Goal: Transaction & Acquisition: Purchase product/service

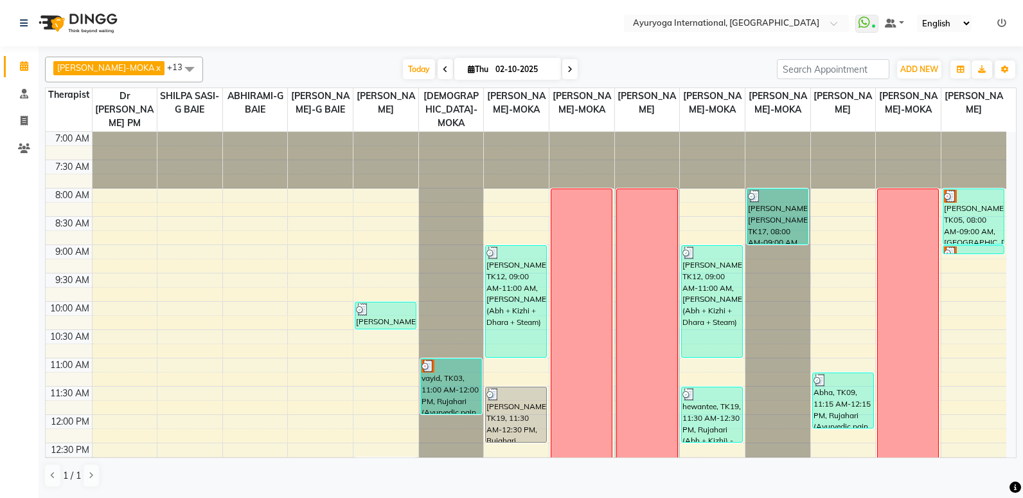
scroll to position [397, 0]
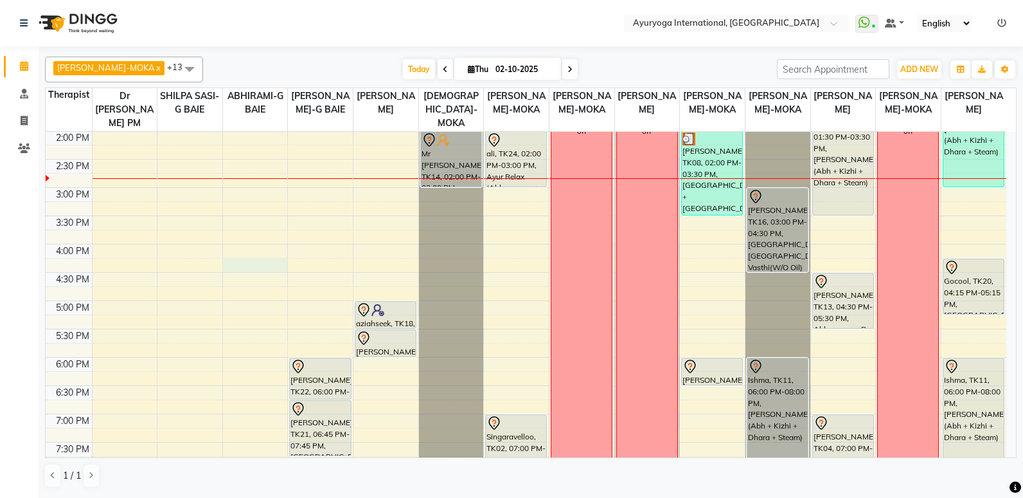
click at [271, 271] on div "7:00 AM 7:30 AM 8:00 AM 8:30 AM 9:00 AM 9:30 AM 10:00 AM 10:30 AM 11:00 AM 11:3…" at bounding box center [526, 130] width 961 height 791
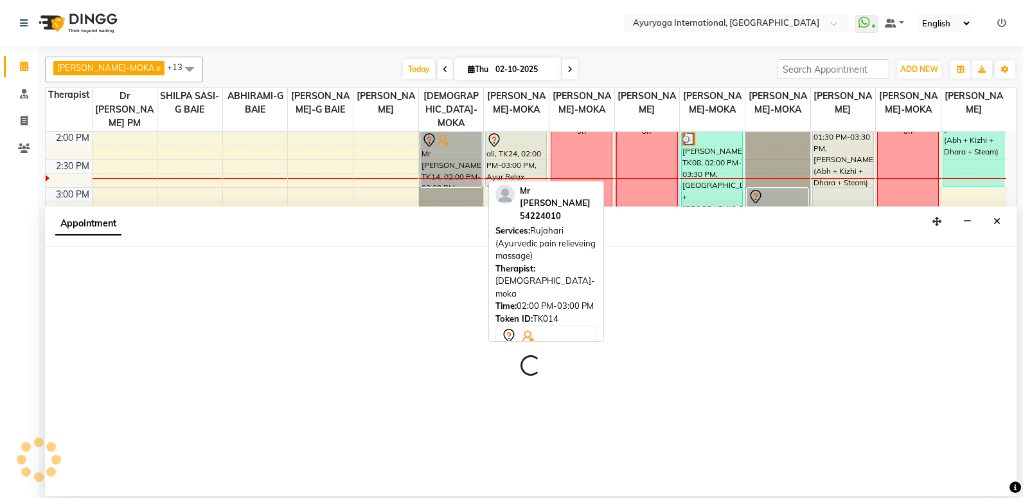
select select "70418"
select select "975"
select select "tentative"
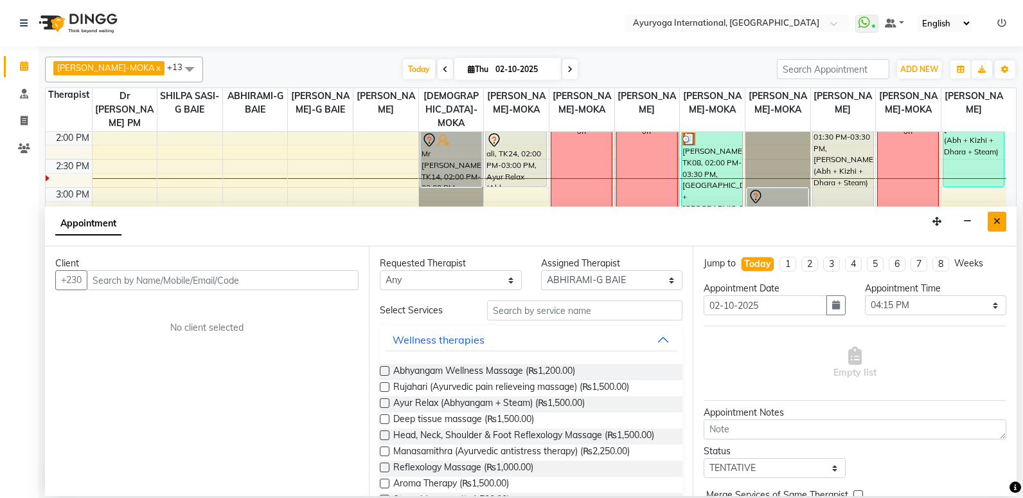
click at [1000, 226] on button "Close" at bounding box center [997, 221] width 19 height 20
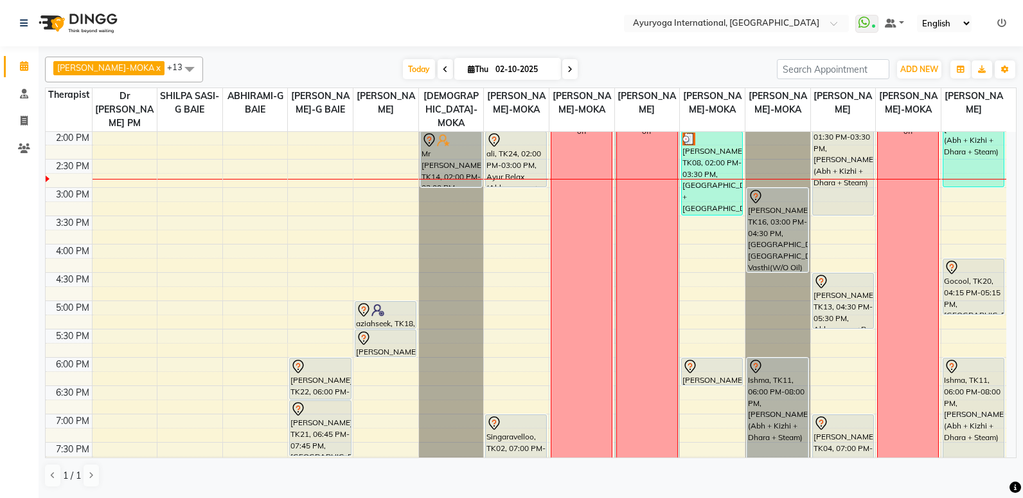
click at [348, 73] on div "Today Thu 02-10-2025" at bounding box center [490, 69] width 561 height 19
click at [403, 67] on span "Today" at bounding box center [419, 69] width 32 height 20
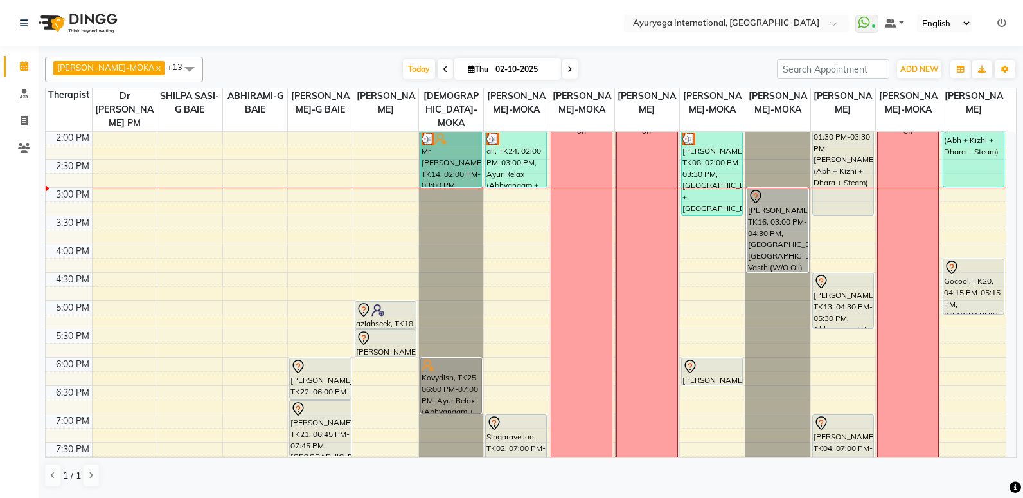
click at [172, 306] on div "7:00 AM 7:30 AM 8:00 AM 8:30 AM 9:00 AM 9:30 AM 10:00 AM 10:30 AM 11:00 AM 11:3…" at bounding box center [526, 130] width 961 height 791
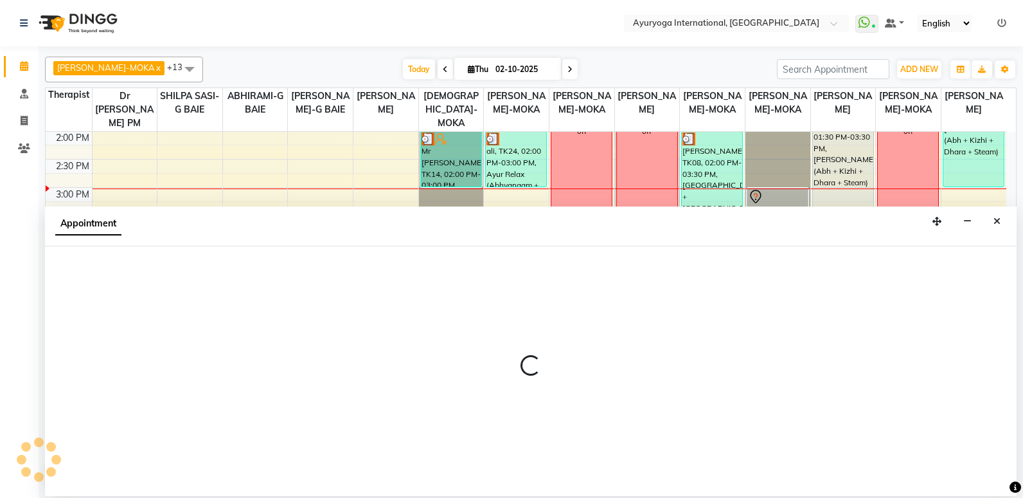
select select "11400"
select select "tentative"
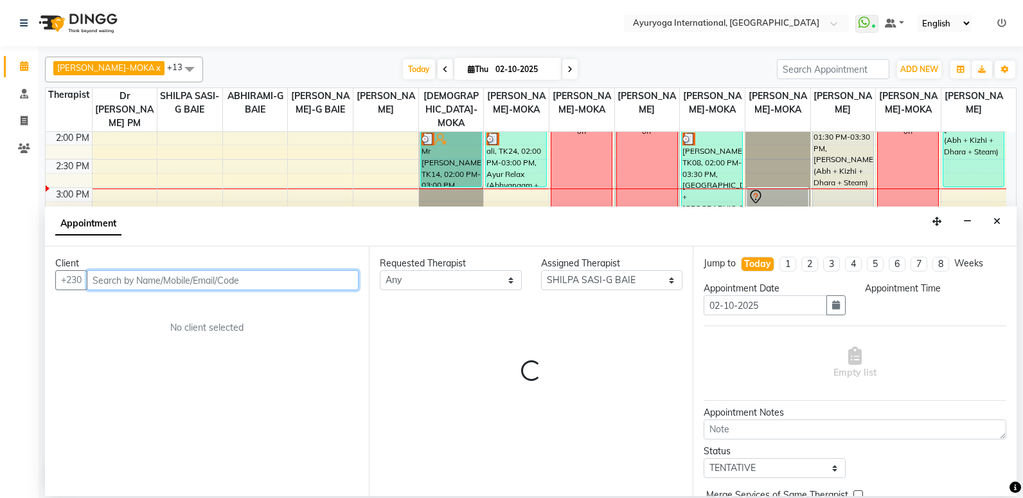
select select "1020"
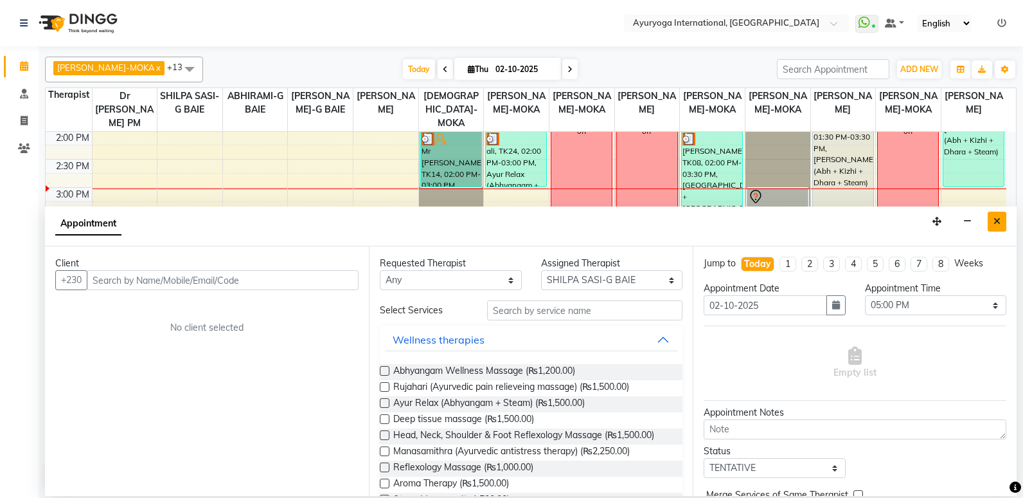
click at [1003, 219] on button "Close" at bounding box center [997, 221] width 19 height 20
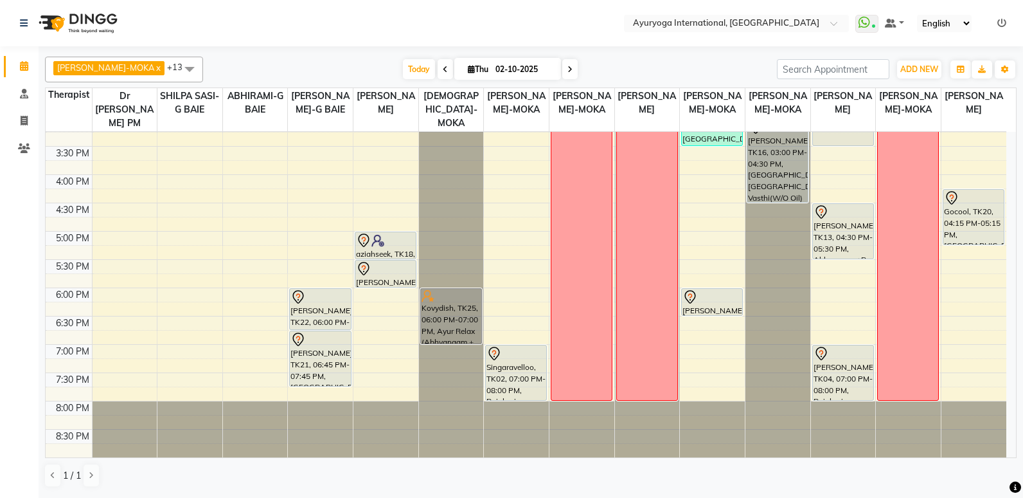
scroll to position [0, 0]
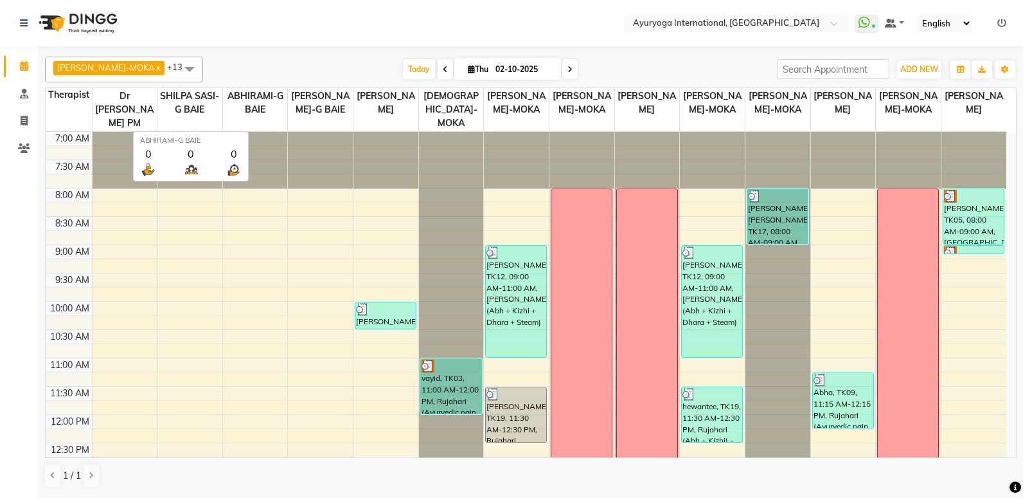
click at [280, 163] on div at bounding box center [255, 160] width 65 height 57
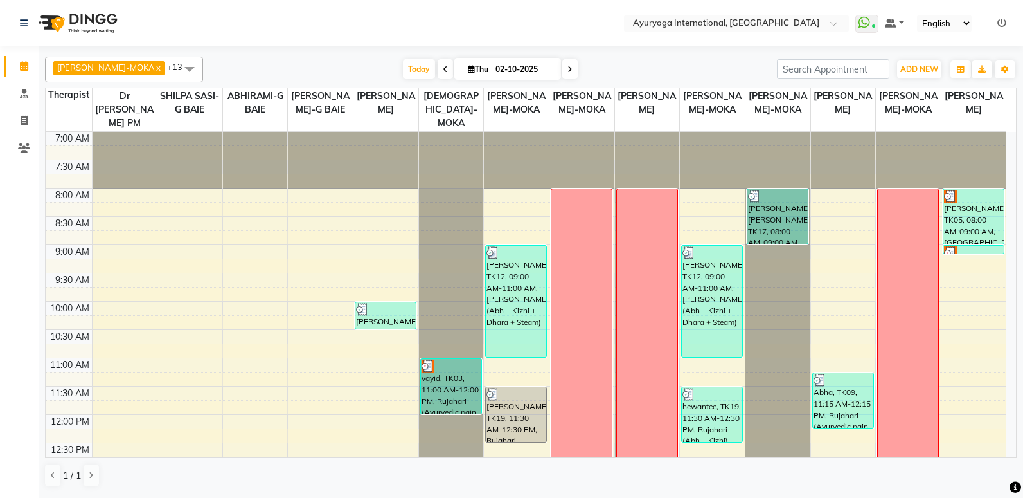
select select "50740"
select select "tentative"
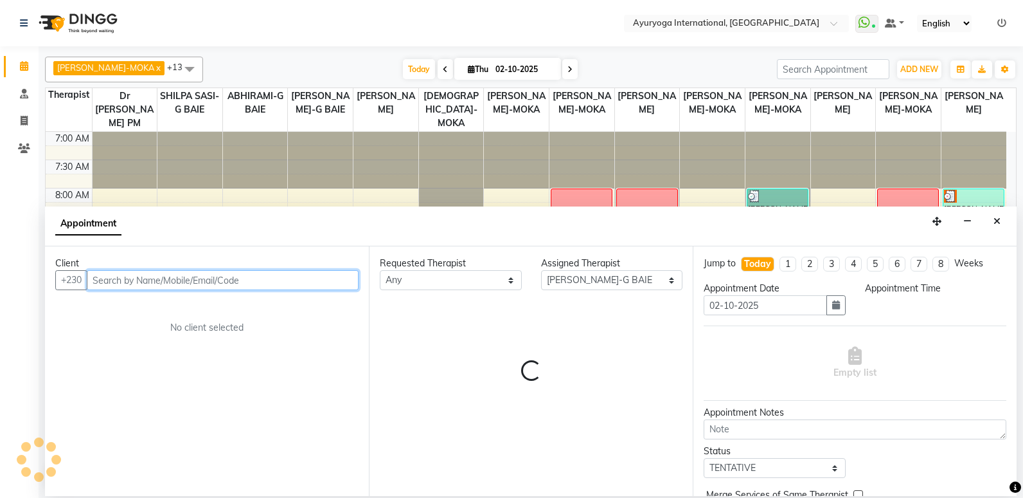
select select "510"
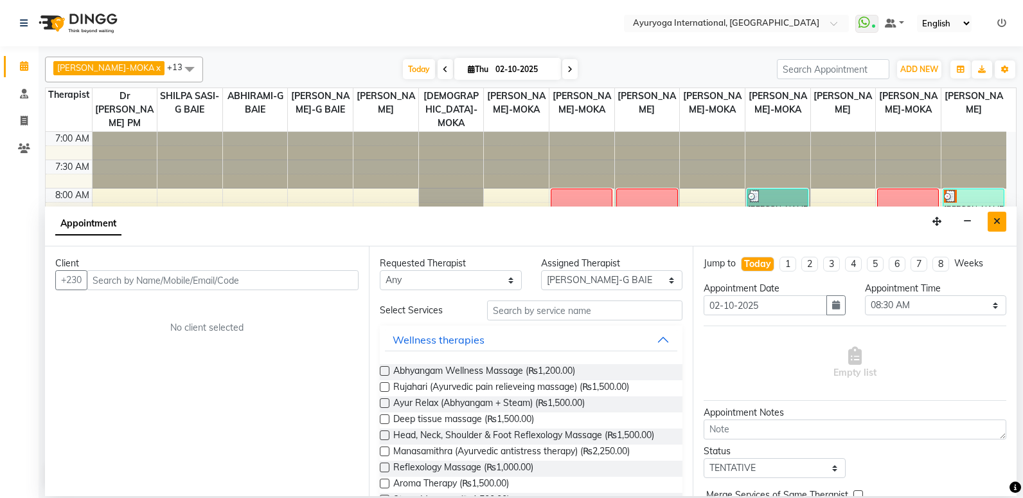
click at [998, 228] on button "Close" at bounding box center [997, 221] width 19 height 20
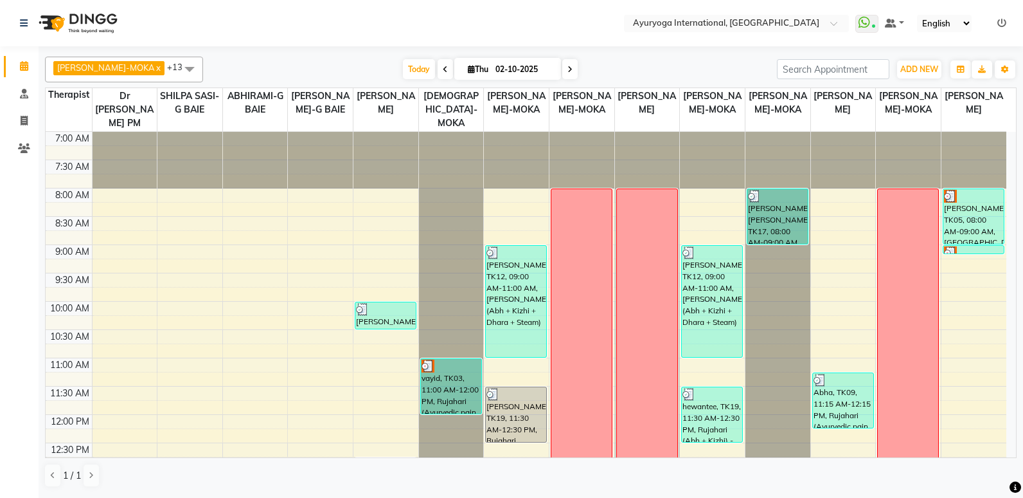
select select "50740"
select select "tentative"
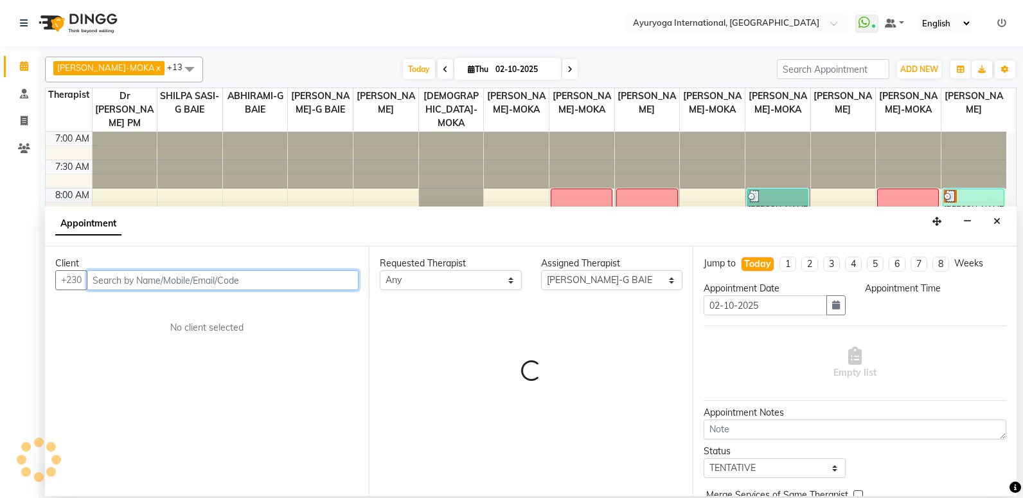
select select "675"
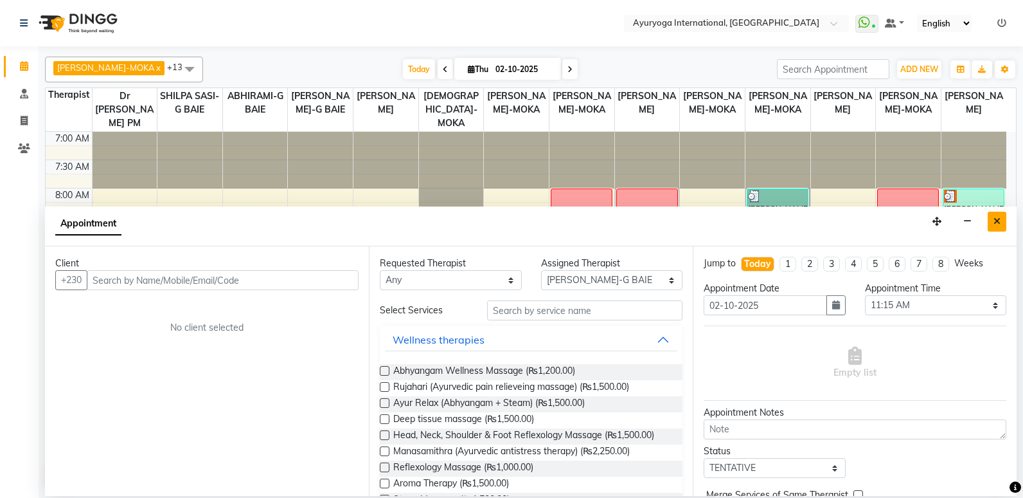
click at [991, 224] on button "Close" at bounding box center [997, 221] width 19 height 20
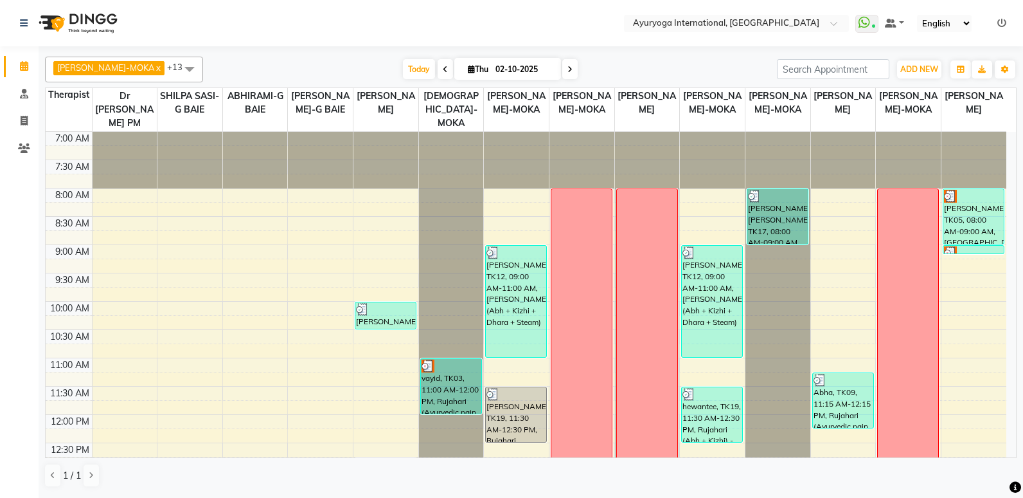
drag, startPoint x: 301, startPoint y: 344, endPoint x: 286, endPoint y: 29, distance: 315.3
click at [286, 29] on nav "Select Location × Ayuryoga International, [GEOGRAPHIC_DATA] Rd WhatsApp Status …" at bounding box center [511, 23] width 1023 height 46
click at [404, 69] on span "Today" at bounding box center [419, 69] width 32 height 20
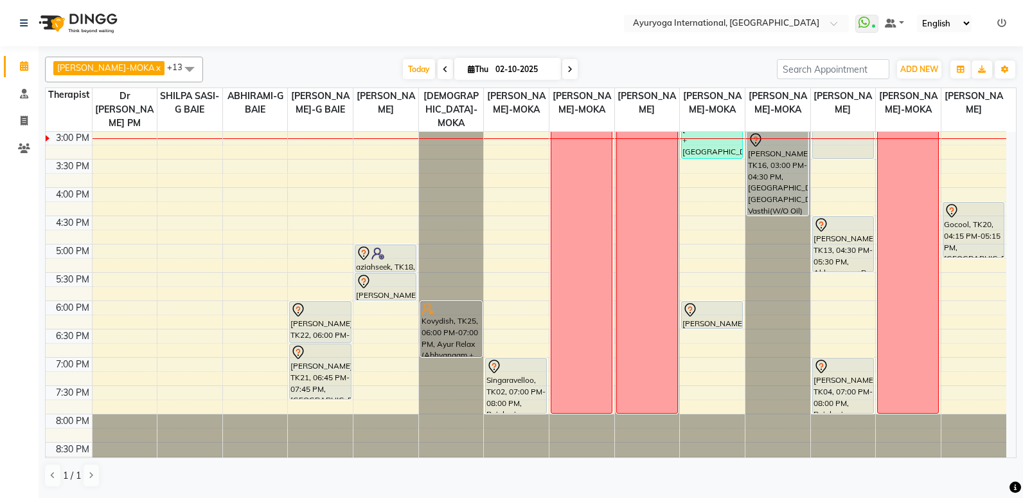
click at [316, 150] on div "7:00 AM 7:30 AM 8:00 AM 8:30 AM 9:00 AM 9:30 AM 10:00 AM 10:30 AM 11:00 AM 11:3…" at bounding box center [526, 74] width 961 height 791
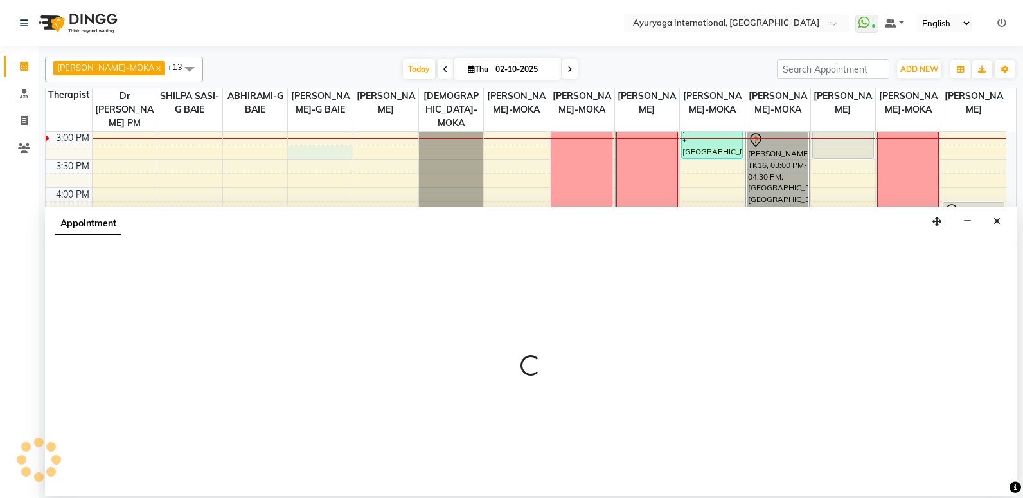
select select "50740"
select select "915"
select select "tentative"
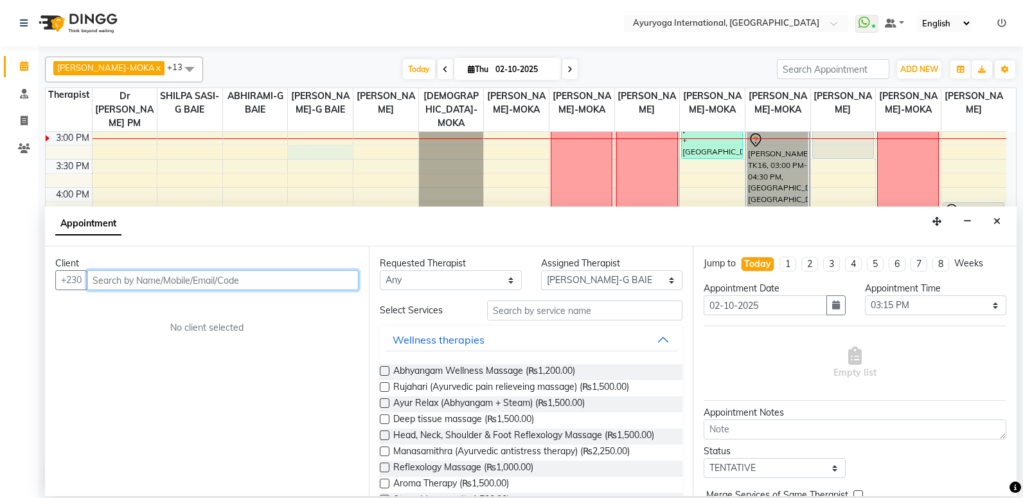
click at [143, 283] on input "text" at bounding box center [223, 280] width 272 height 20
click at [96, 280] on input "5922766" at bounding box center [196, 280] width 219 height 20
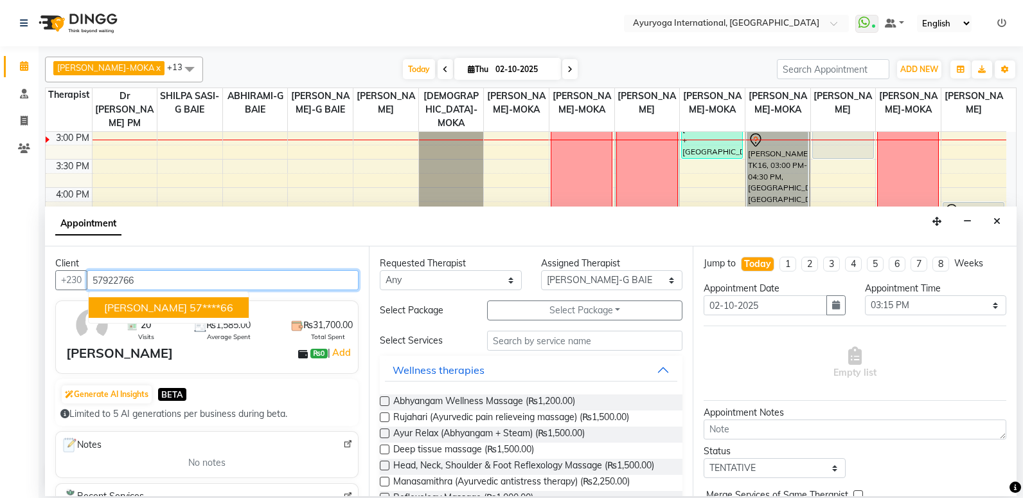
click at [190, 308] on ngb-highlight "57****66" at bounding box center [212, 307] width 44 height 13
type input "57****66"
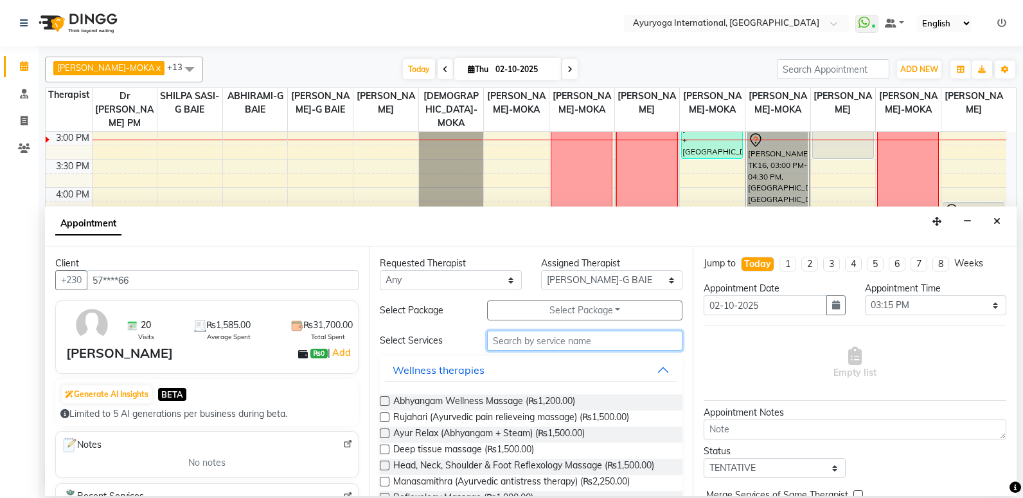
click at [562, 341] on input "text" at bounding box center [584, 340] width 195 height 20
click at [393, 433] on div "Ayur Relax (Abhyangam + Steam) (₨1,500.00)" at bounding box center [531, 434] width 303 height 16
click at [385, 430] on label at bounding box center [385, 433] width 10 height 10
click at [385, 430] on input "checkbox" at bounding box center [384, 434] width 8 height 8
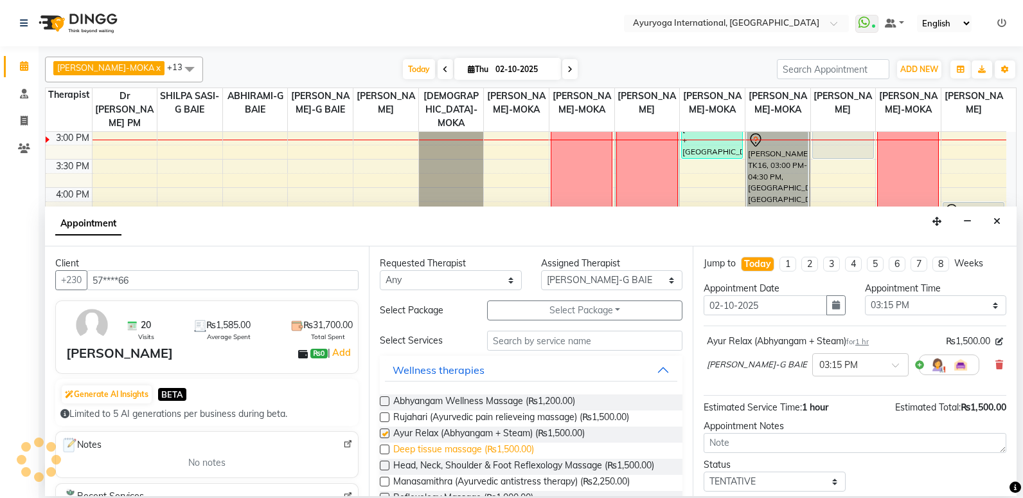
checkbox input "false"
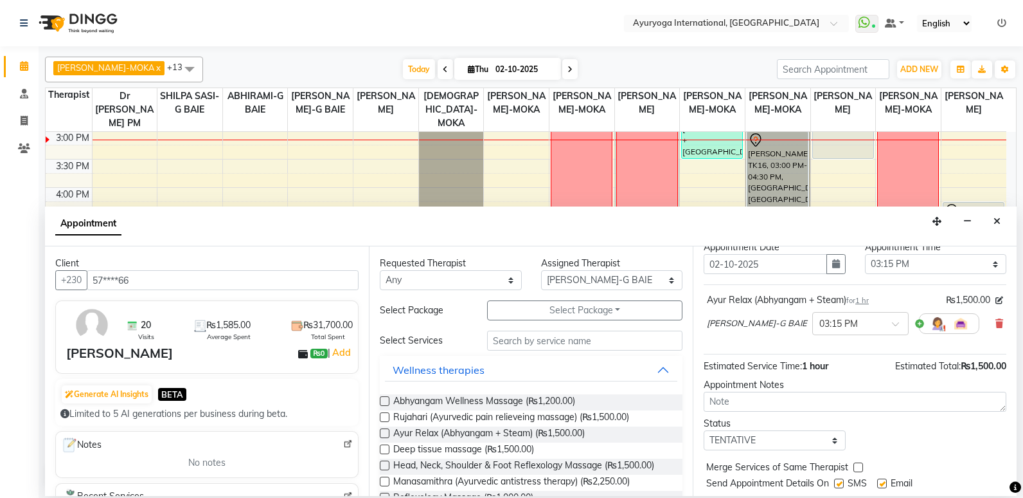
scroll to position [78, 0]
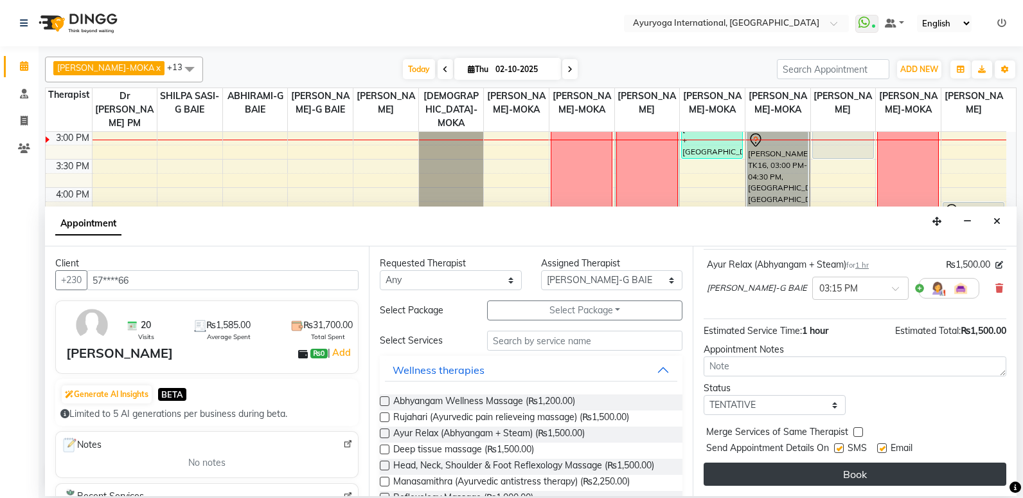
click at [788, 475] on button "Book" at bounding box center [855, 473] width 303 height 23
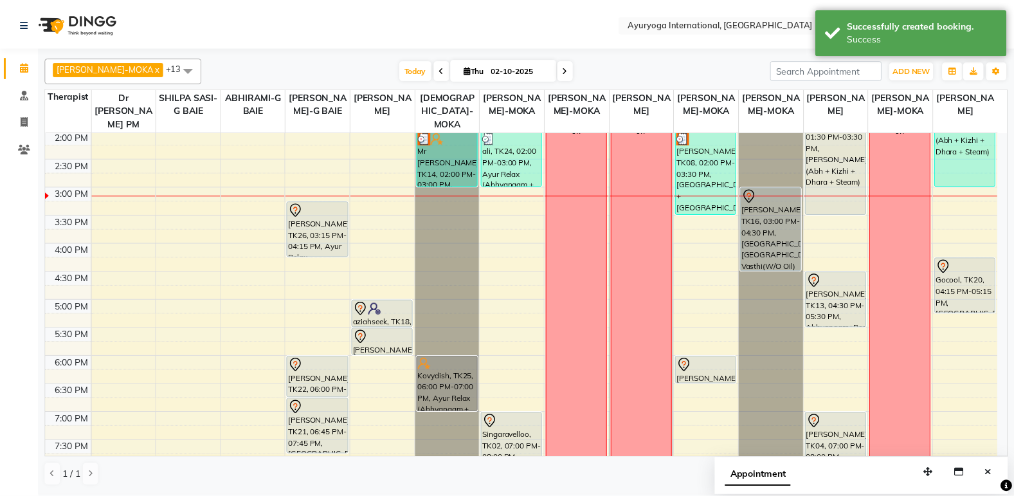
scroll to position [466, 0]
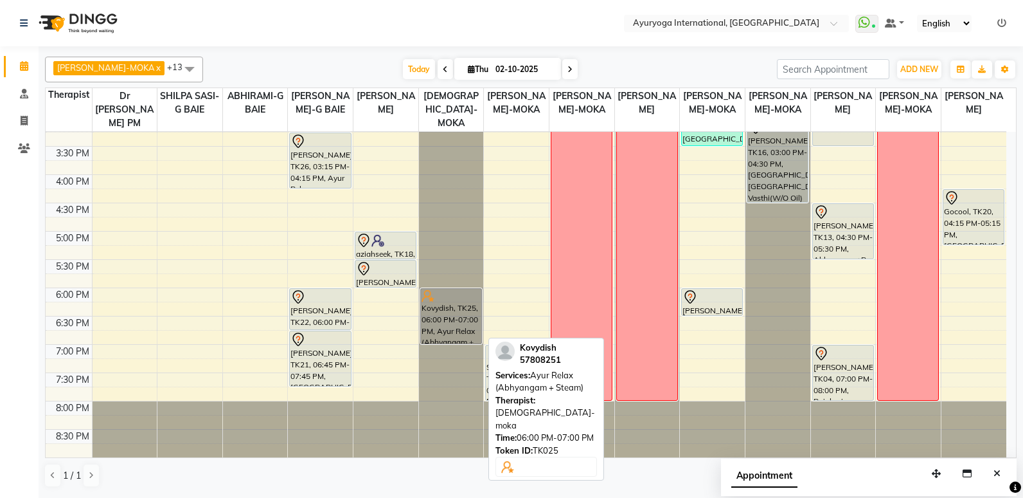
click at [434, 314] on div "Kovydish, TK25, 06:00 PM-07:00 PM, Ayur Relax (Abhyangam + Steam)" at bounding box center [451, 316] width 60 height 55
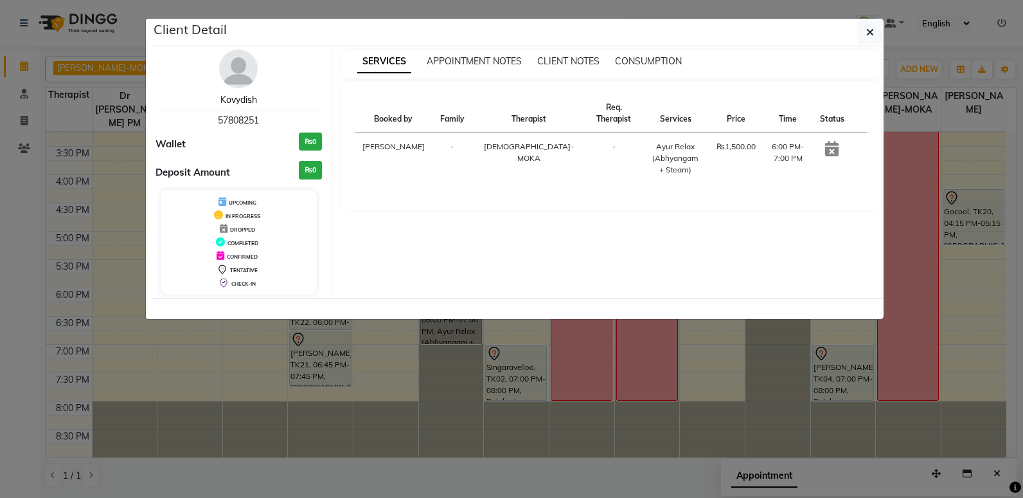
click at [249, 101] on link "Kovydish" at bounding box center [238, 100] width 37 height 12
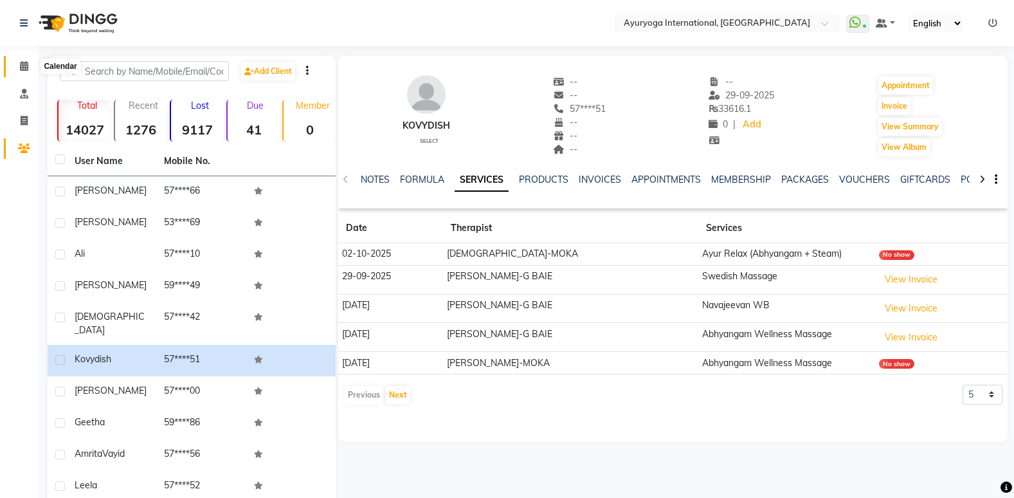
click at [29, 66] on span at bounding box center [24, 66] width 22 height 15
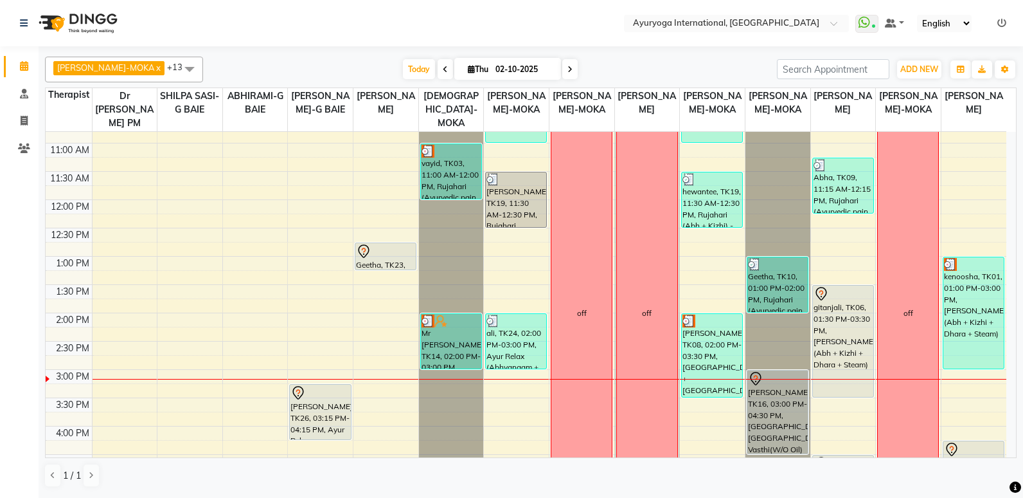
scroll to position [386, 0]
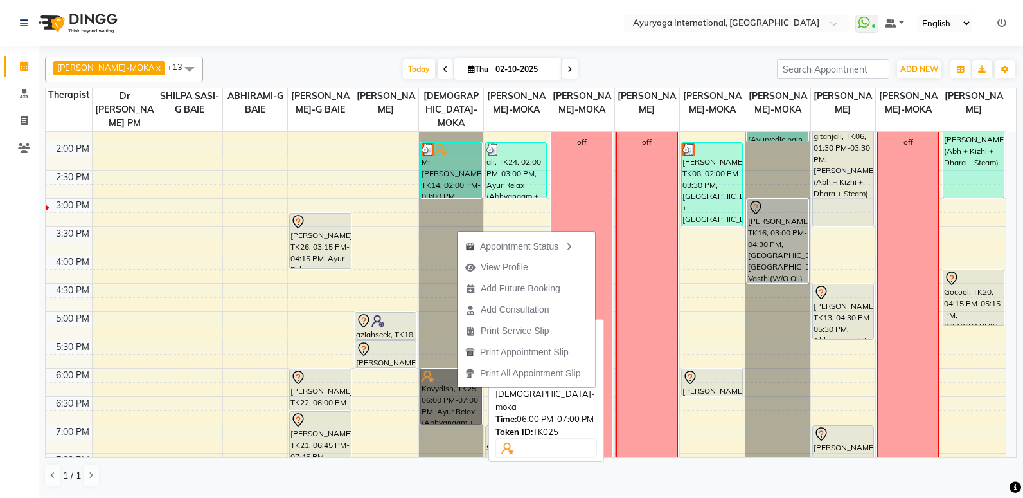
click at [456, 394] on link "Kovydish, TK25, 06:00 PM-07:00 PM, Ayur Relax (Abhyangam + Steam)" at bounding box center [451, 396] width 62 height 56
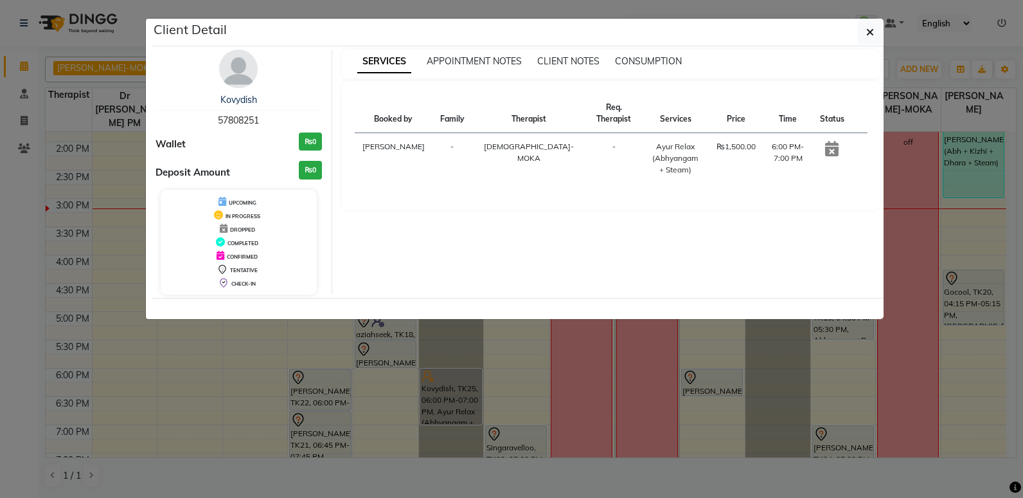
click at [856, 19] on div "Client Detail" at bounding box center [517, 33] width 731 height 28
click at [868, 41] on button "button" at bounding box center [870, 32] width 24 height 24
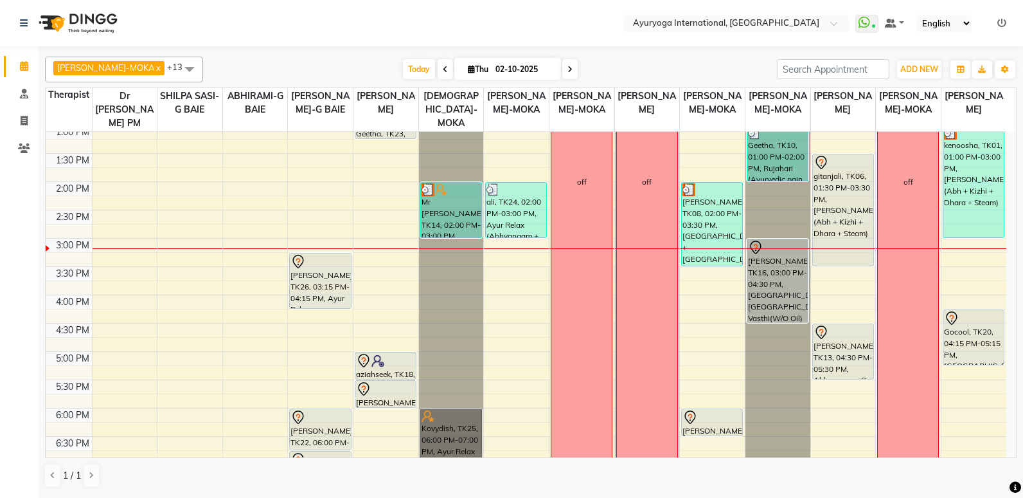
scroll to position [466, 0]
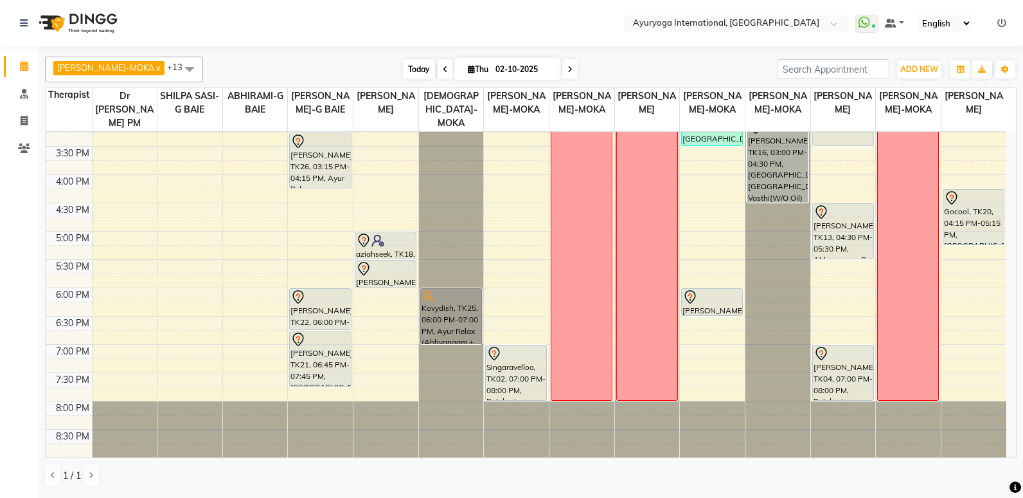
click at [403, 61] on span "Today" at bounding box center [419, 69] width 32 height 20
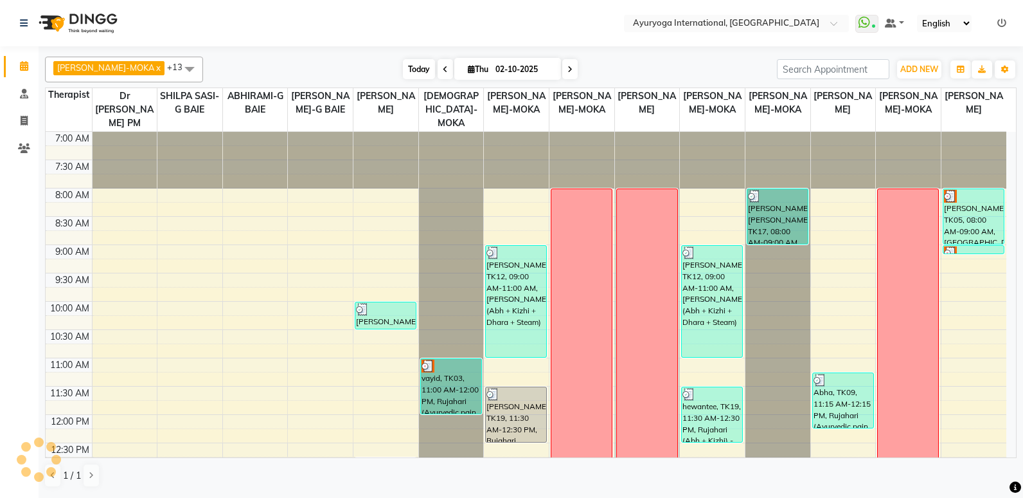
scroll to position [453, 0]
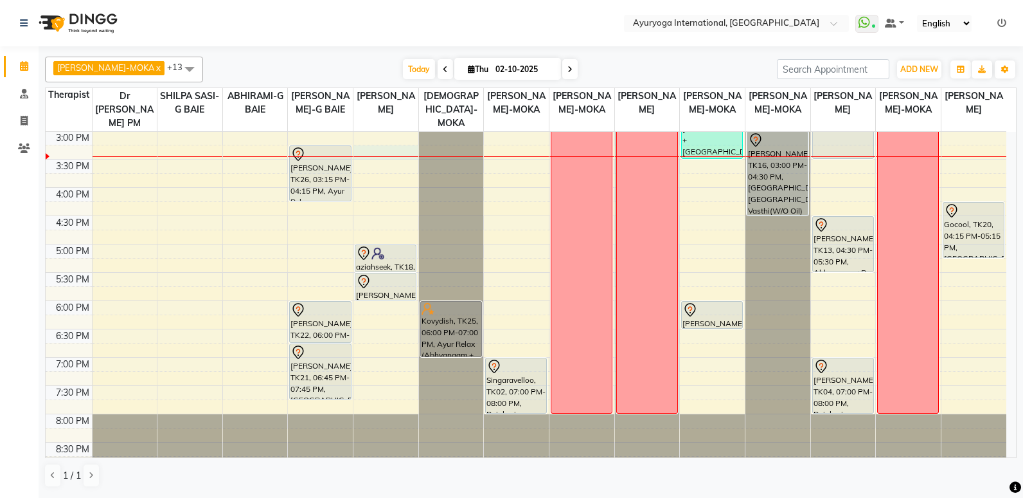
click at [360, 153] on div "7:00 AM 7:30 AM 8:00 AM 8:30 AM 9:00 AM 9:30 AM 10:00 AM 10:30 AM 11:00 AM 11:3…" at bounding box center [526, 74] width 961 height 791
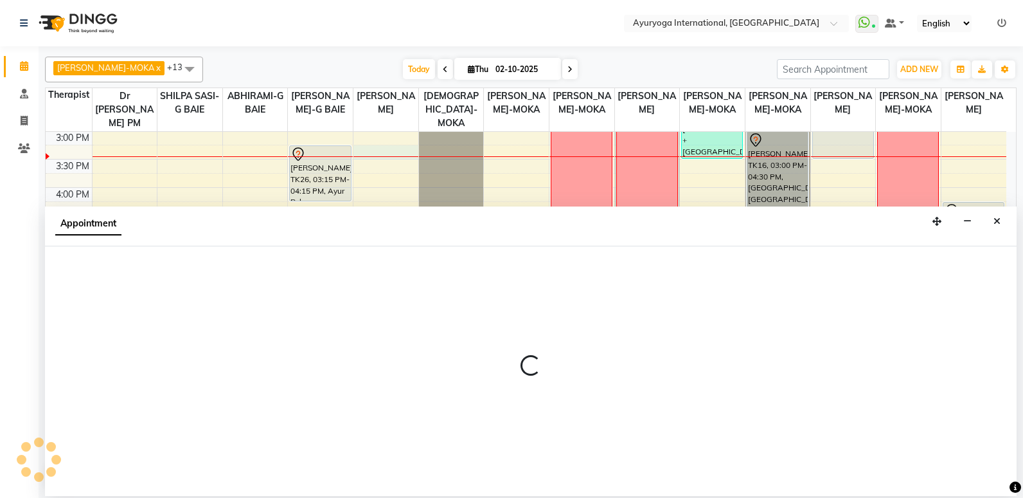
select select "19827"
select select "915"
select select "tentative"
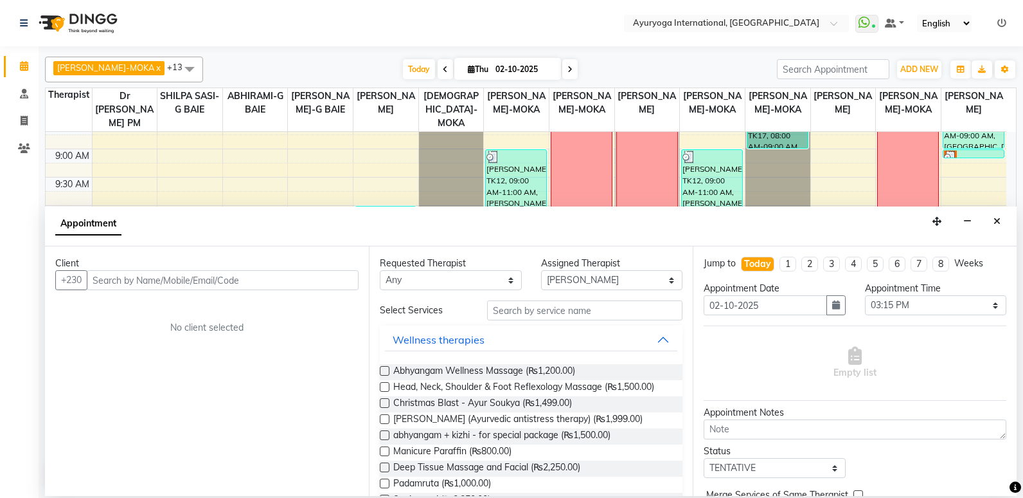
scroll to position [140, 0]
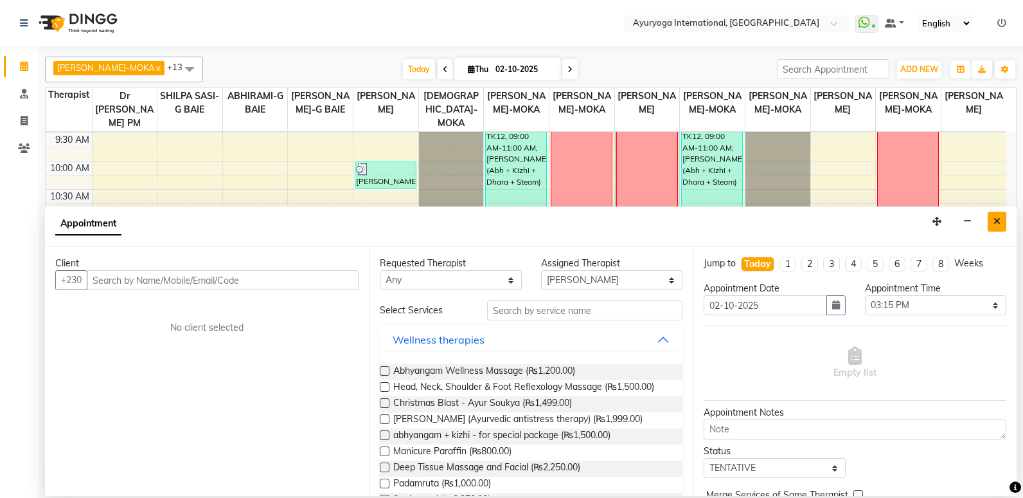
click at [998, 219] on icon "Close" at bounding box center [997, 221] width 7 height 9
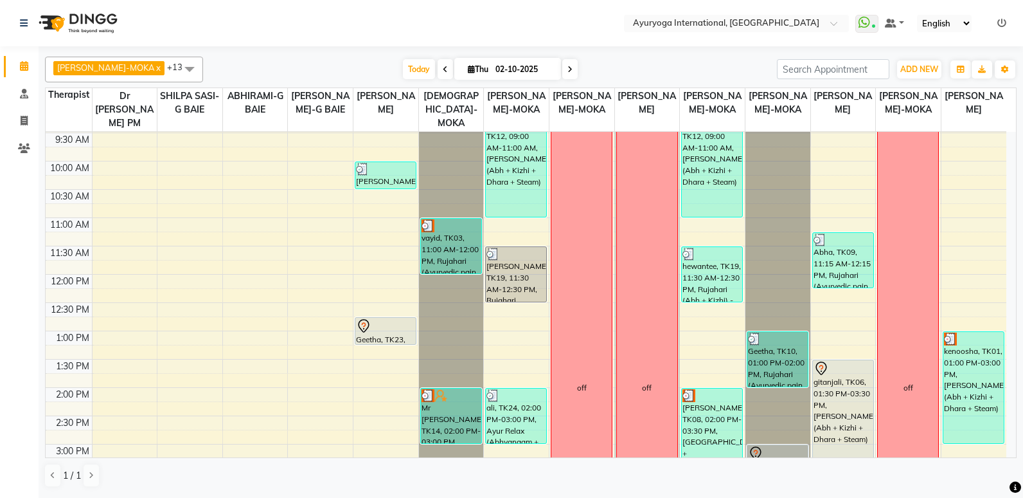
click at [564, 73] on div "Today Thu 02-10-2025" at bounding box center [490, 69] width 561 height 19
click at [566, 73] on div "Today Thu 02-10-2025" at bounding box center [490, 69] width 561 height 19
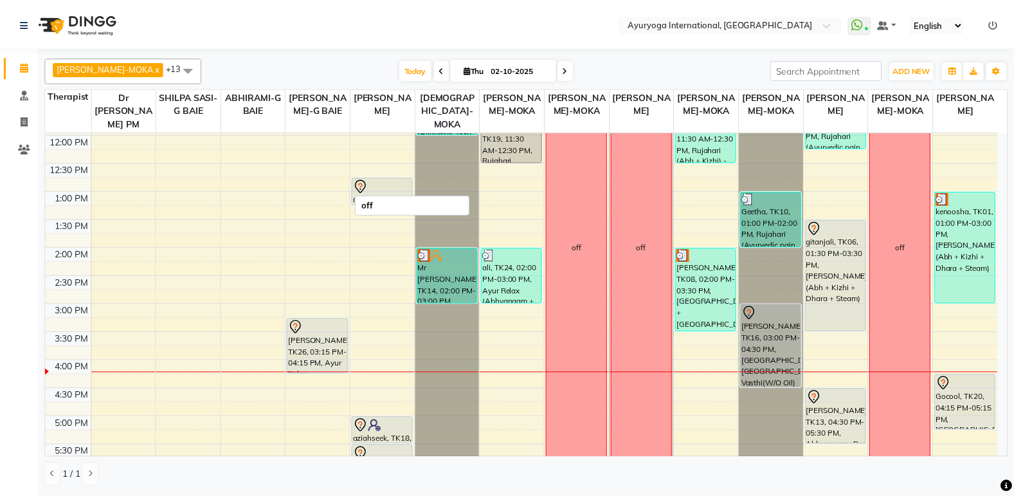
scroll to position [333, 0]
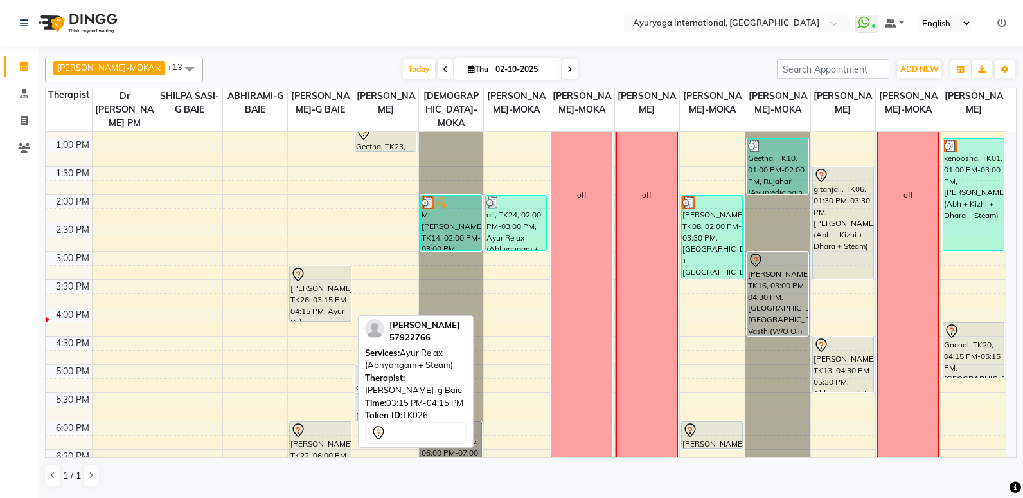
click at [324, 300] on div "[PERSON_NAME], TK26, 03:15 PM-04:15 PM, Ayur Relax (Abhyangam + Steam)" at bounding box center [320, 293] width 60 height 55
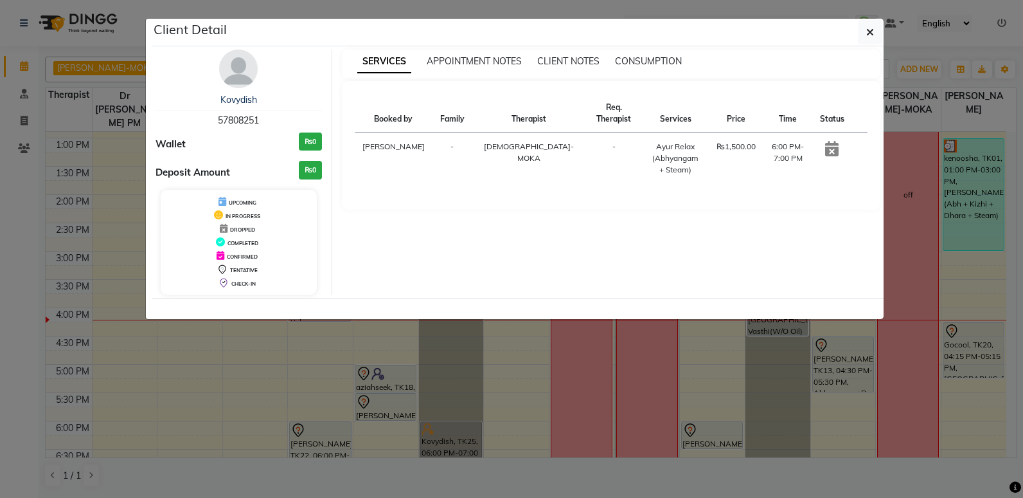
select select "7"
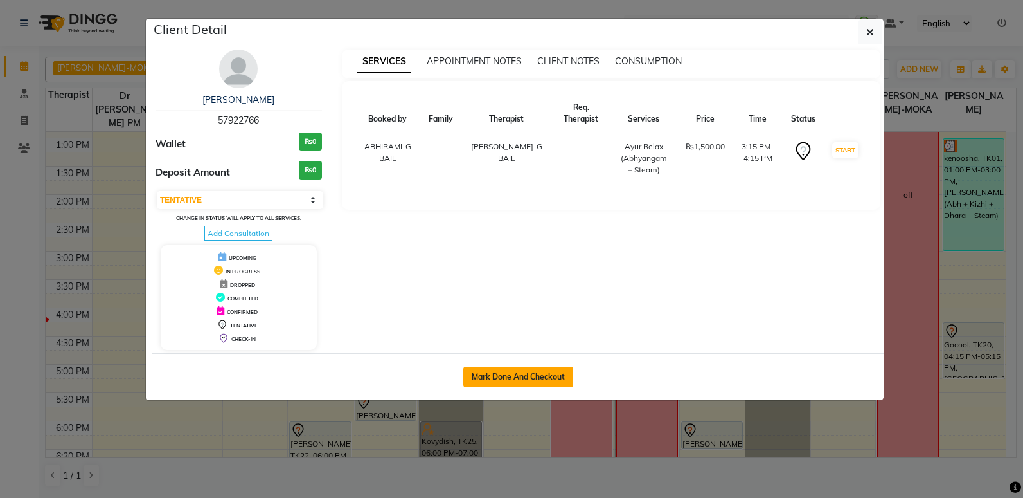
click at [544, 372] on button "Mark Done And Checkout" at bounding box center [518, 376] width 110 height 21
select select "service"
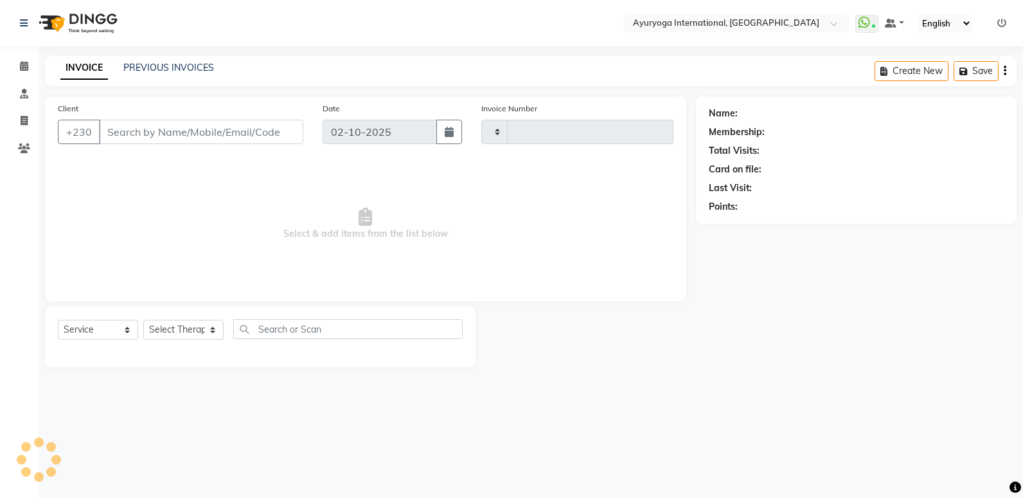
type input "5990"
select select "730"
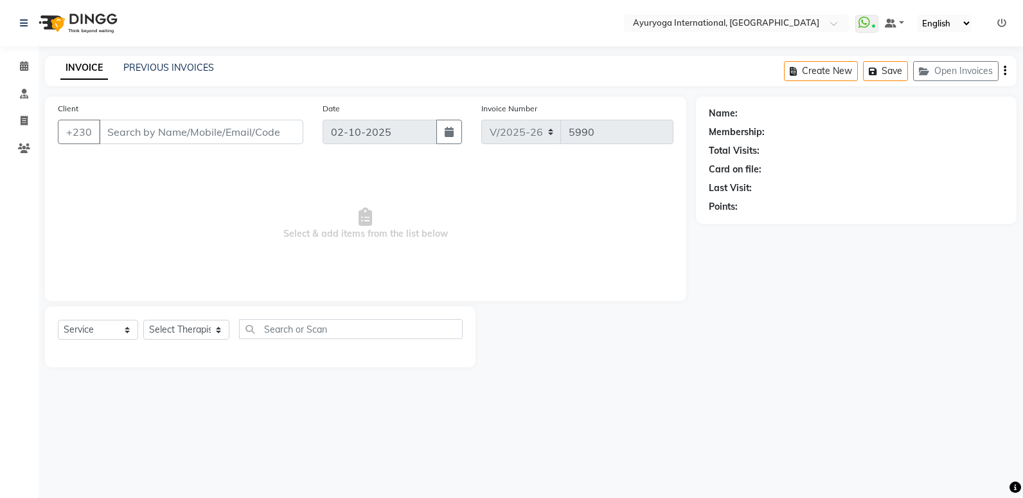
type input "57****66"
select select "50740"
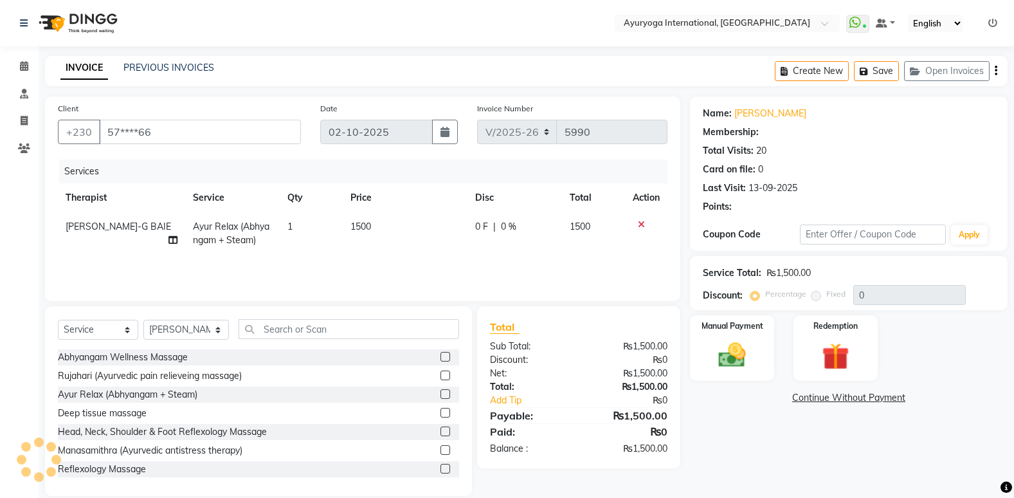
type input "5"
select select "1: Object"
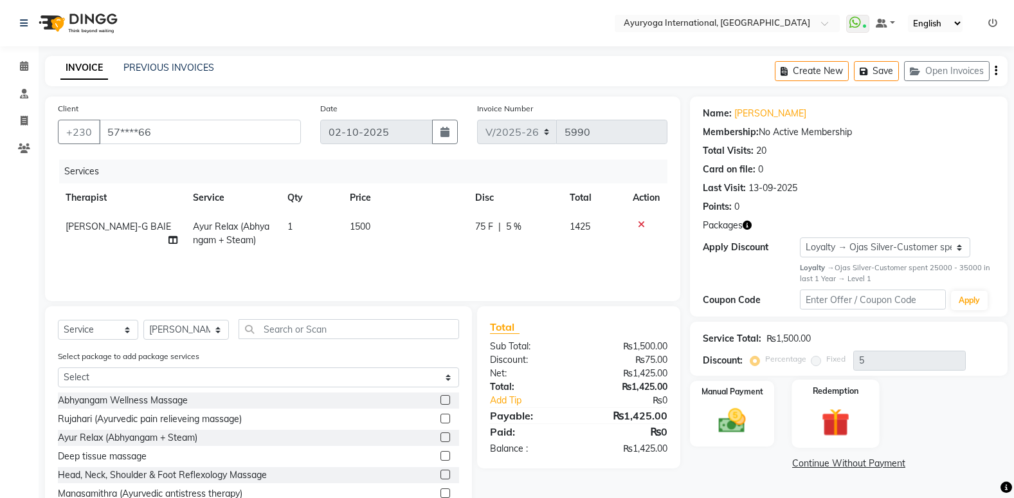
click at [832, 390] on label "Redemption" at bounding box center [835, 390] width 46 height 12
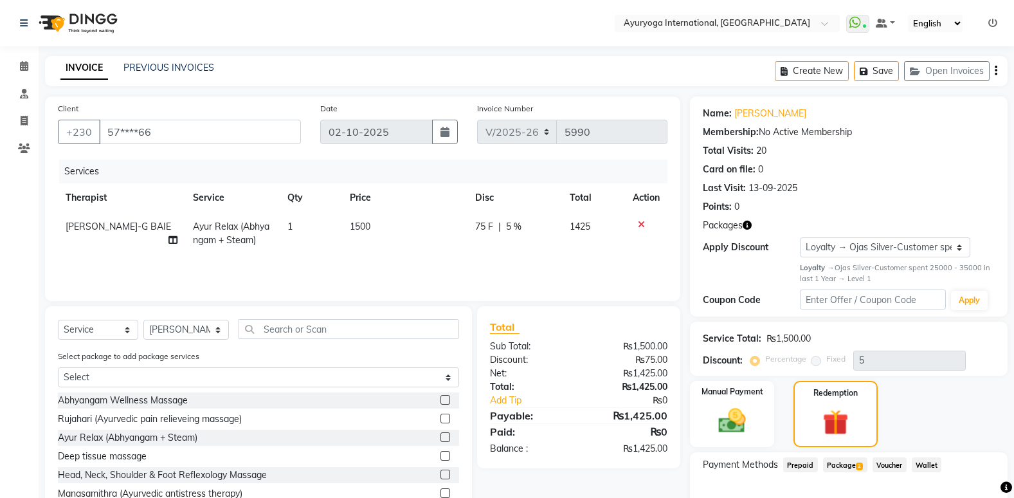
click at [847, 457] on span "Package 2" at bounding box center [845, 464] width 44 height 15
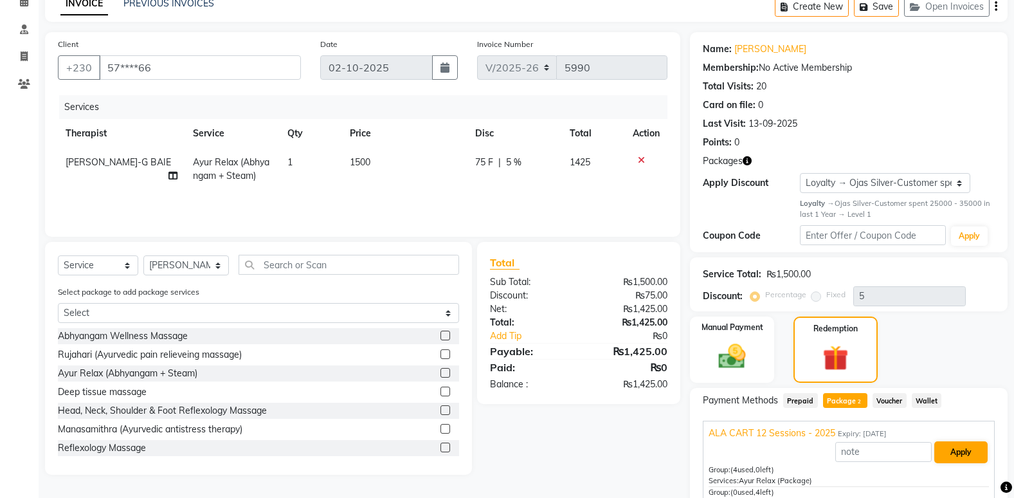
scroll to position [181, 0]
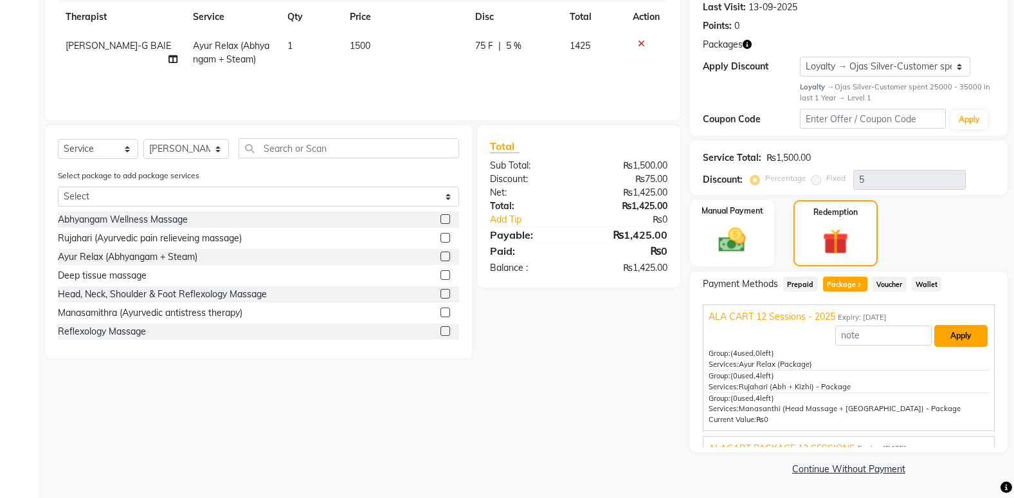
click at [952, 332] on button "Apply" at bounding box center [960, 336] width 53 height 22
type input "ALA CART 12 Sessions - 2025"
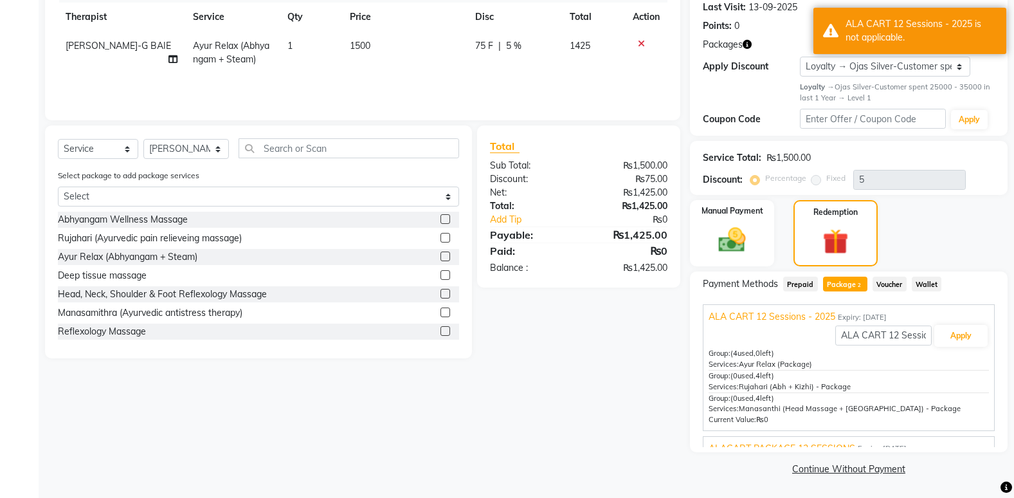
drag, startPoint x: 739, startPoint y: 386, endPoint x: 852, endPoint y: 386, distance: 113.8
click at [852, 386] on div "Services: Rujahari (Abh + Kizhi) - Package" at bounding box center [848, 386] width 280 height 11
copy div "Rujahari (Abh + Kizhi) - Package"
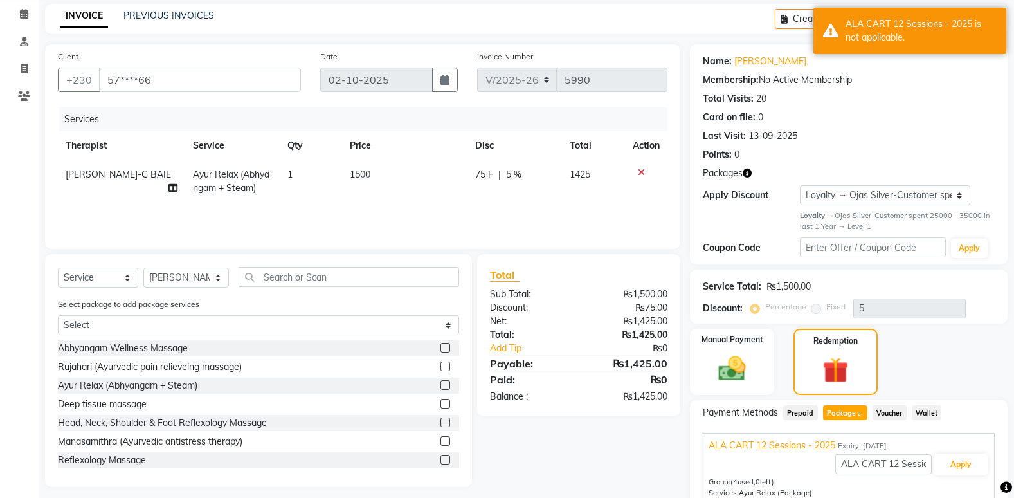
click at [253, 192] on span "Ayur Relax (Abhyangam + Steam)" at bounding box center [231, 180] width 76 height 25
select select "50740"
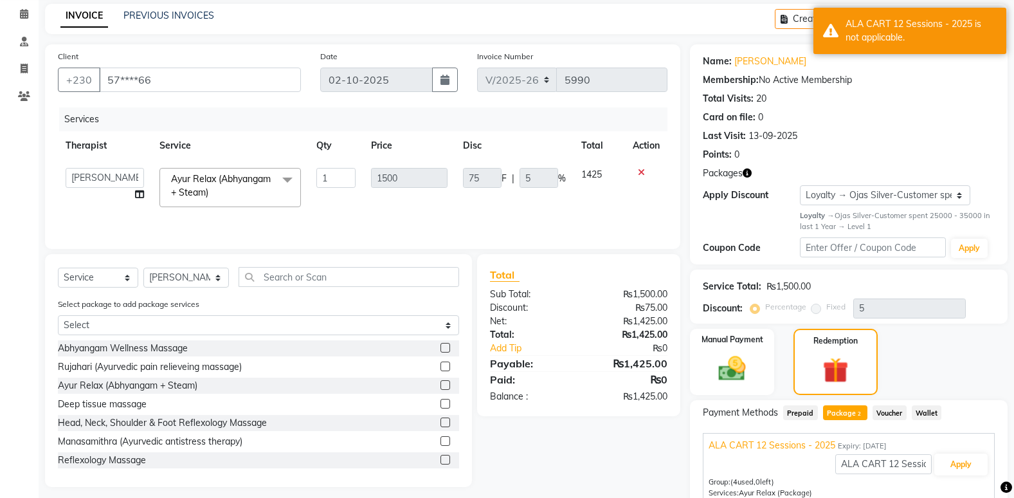
click at [254, 192] on span "Ayur Relax (Abhyangam + Steam) x" at bounding box center [224, 186] width 113 height 28
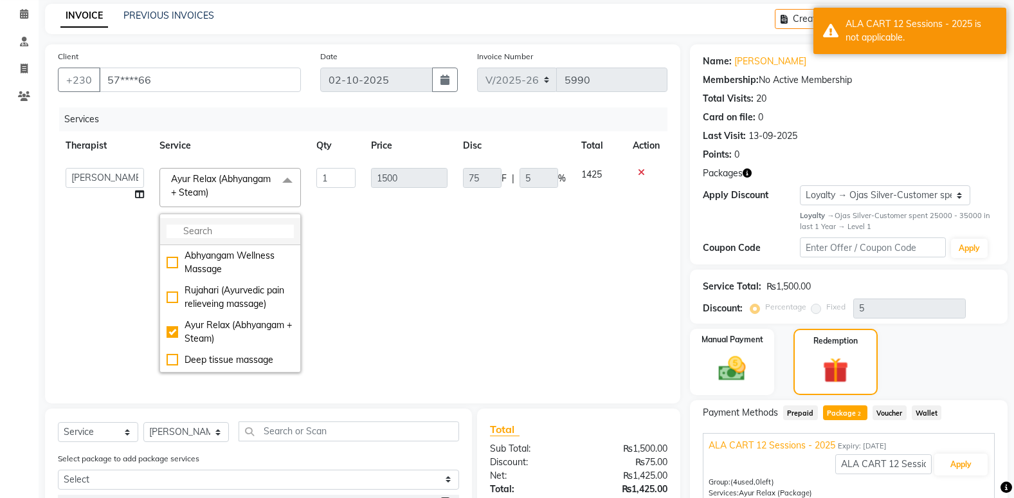
click at [242, 231] on input "multiselect-search" at bounding box center [229, 230] width 127 height 13
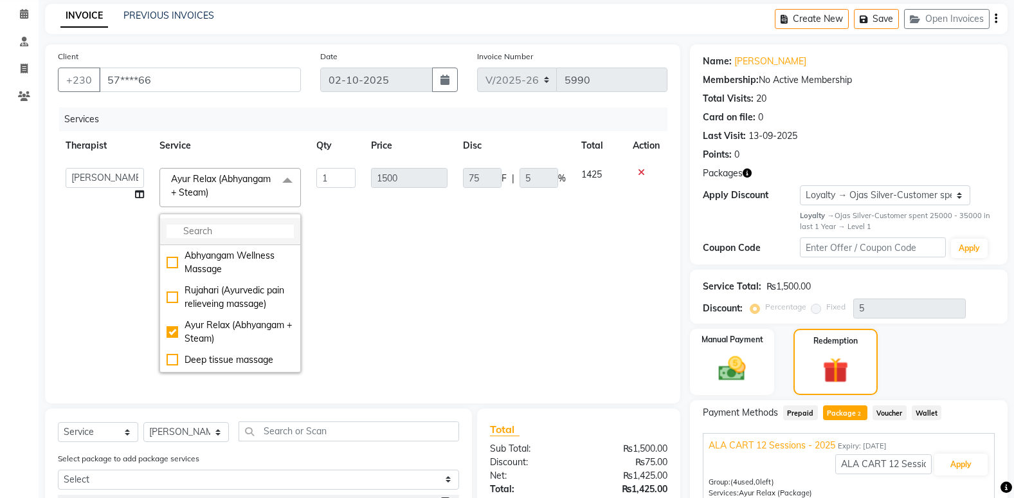
paste input "Rujahari (Abh + Kizhi) - Package"
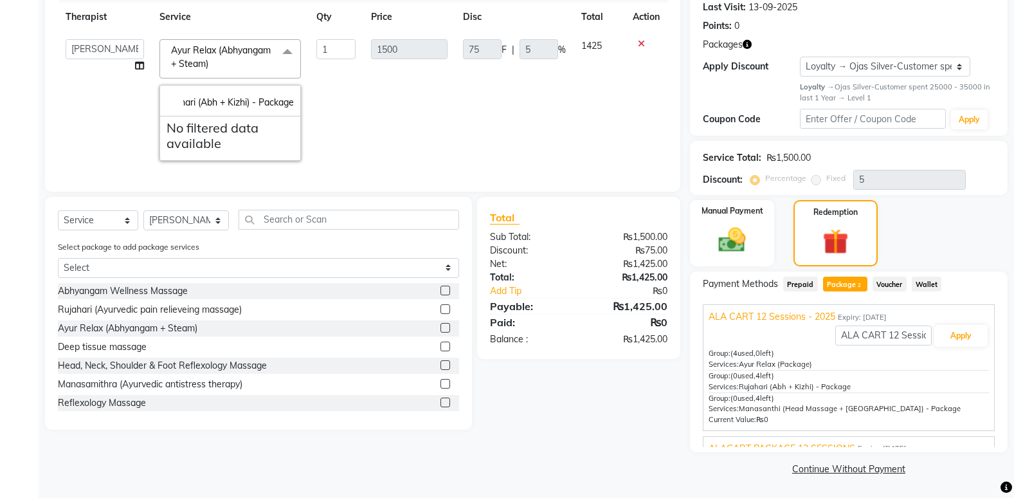
scroll to position [0, 0]
click at [774, 412] on span "Manasanthi (Head Massage + [GEOGRAPHIC_DATA]) - Package" at bounding box center [850, 408] width 222 height 9
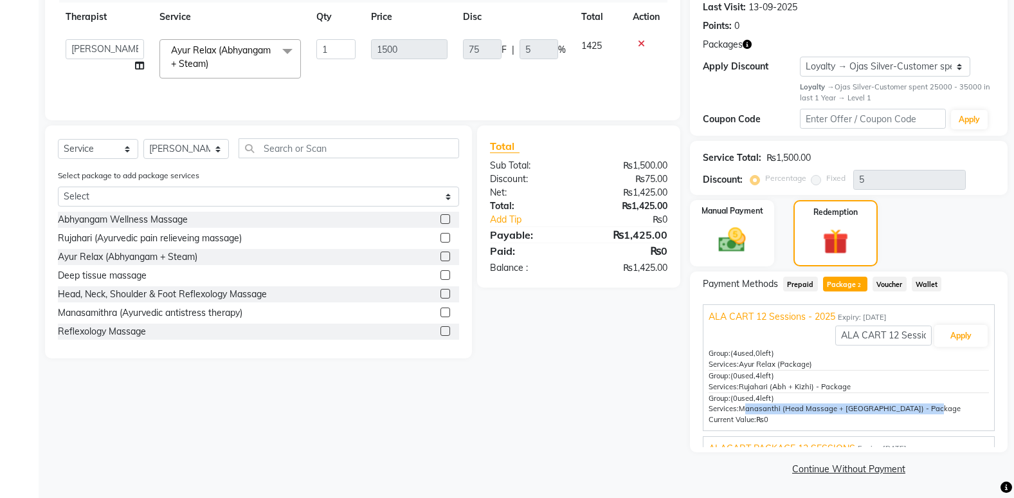
drag, startPoint x: 739, startPoint y: 408, endPoint x: 936, endPoint y: 411, distance: 196.7
click at [936, 411] on div "Services: Manasanthi (Head Massage + [GEOGRAPHIC_DATA]) - Package" at bounding box center [848, 408] width 280 height 11
copy span "Manasanthi (Head Massage + [GEOGRAPHIC_DATA]) - Package"
click at [206, 69] on span "Ayur Relax (Abhyangam + Steam)" at bounding box center [221, 56] width 100 height 25
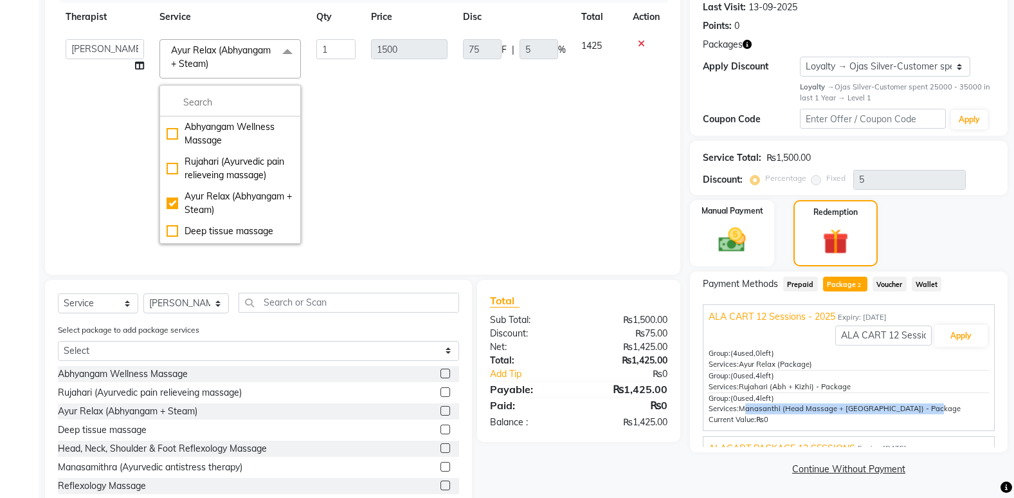
scroll to position [52, 0]
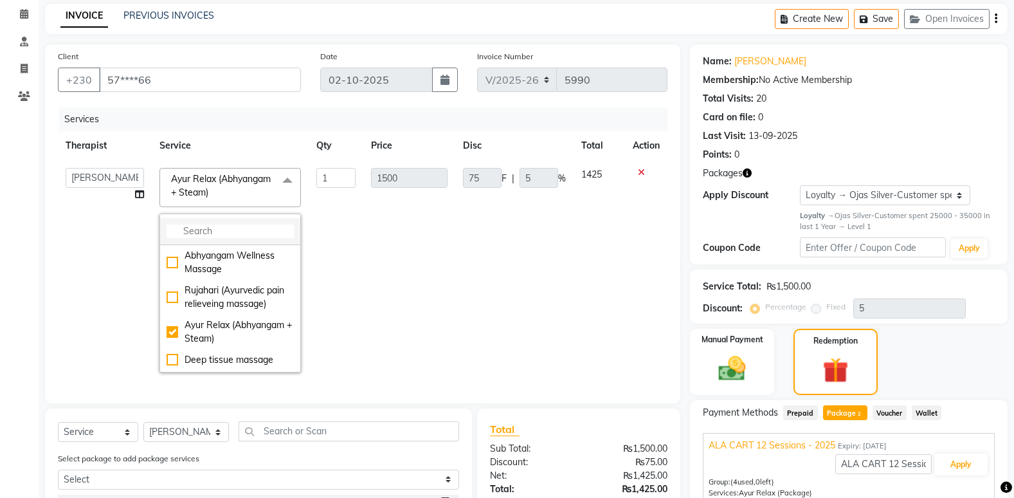
click at [201, 226] on input "multiselect-search" at bounding box center [229, 230] width 127 height 13
paste input "Manasanthi (Head Massage + [GEOGRAPHIC_DATA]) - Package"
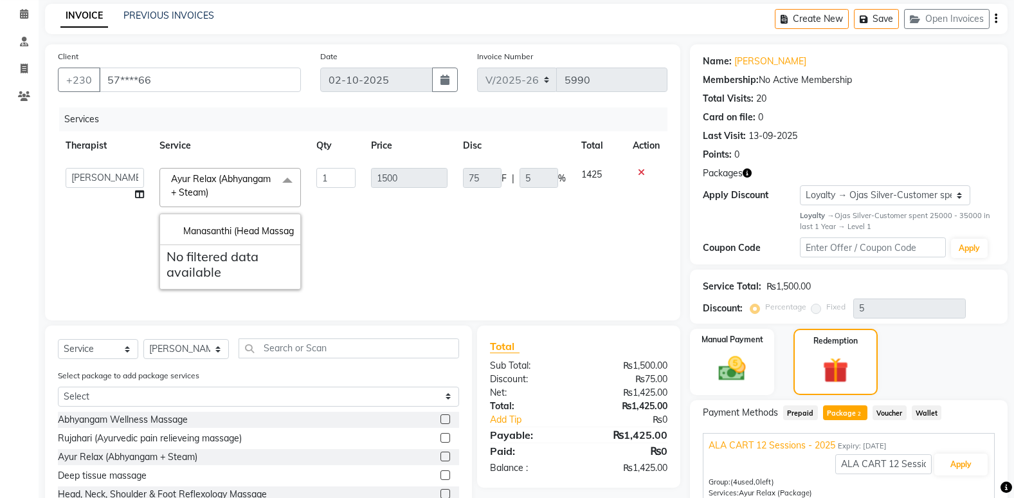
scroll to position [0, 122]
type input "Manasanthi (Head Massage + [GEOGRAPHIC_DATA]) - Package"
click at [226, 385] on div "Select package to add package services Select ALA CART 12 Sessions - 2025 ALACA…" at bounding box center [258, 389] width 420 height 43
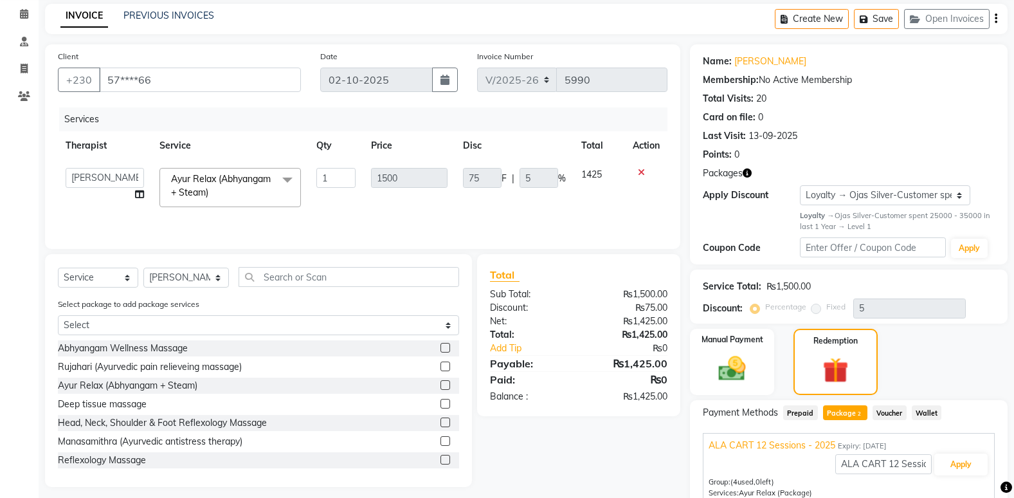
click at [219, 361] on div "Rujahari (Ayurvedic pain relieveing massage)" at bounding box center [150, 366] width 184 height 13
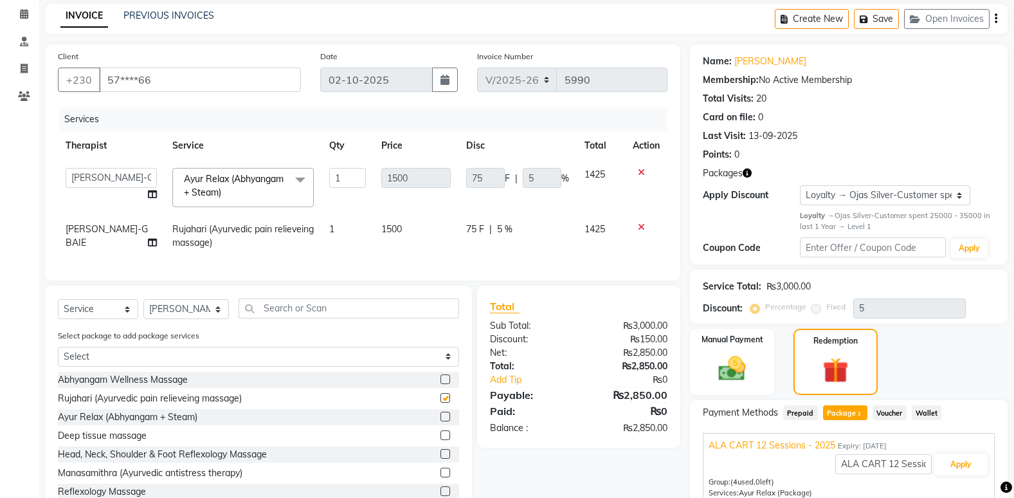
checkbox input "false"
click at [639, 230] on icon at bounding box center [641, 226] width 7 height 9
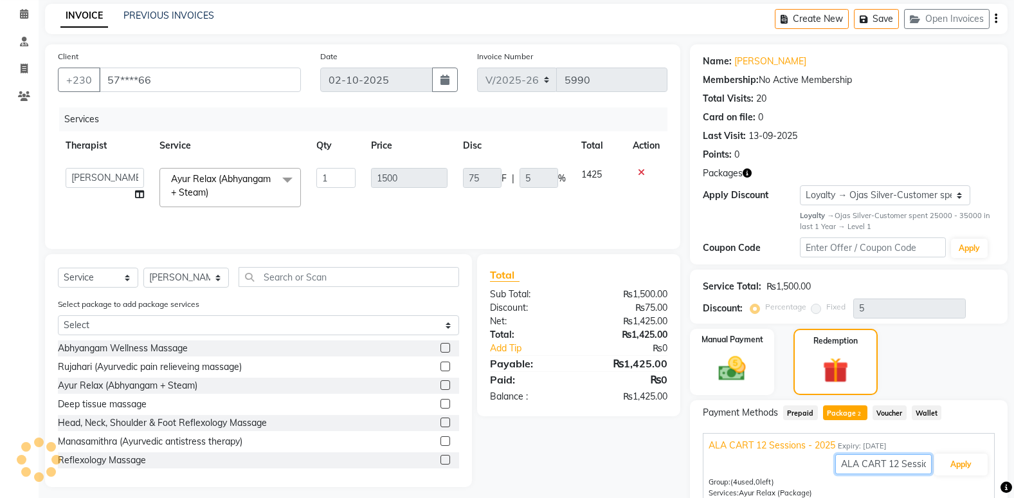
scroll to position [116, 0]
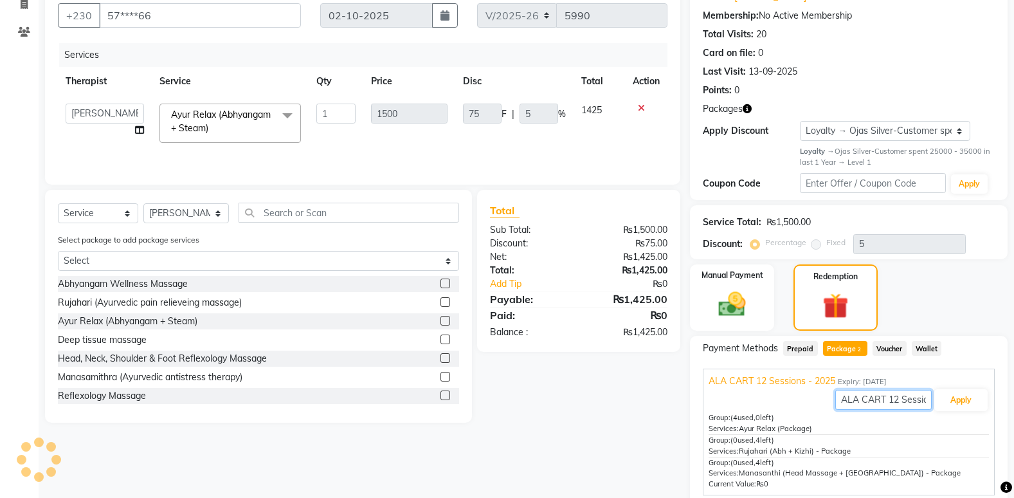
click at [839, 395] on input "ALA CART 12 Sessions - 2025" at bounding box center [883, 400] width 96 height 20
paste input "Manasanthi (Head Massage + [GEOGRAPHIC_DATA]) - Package"
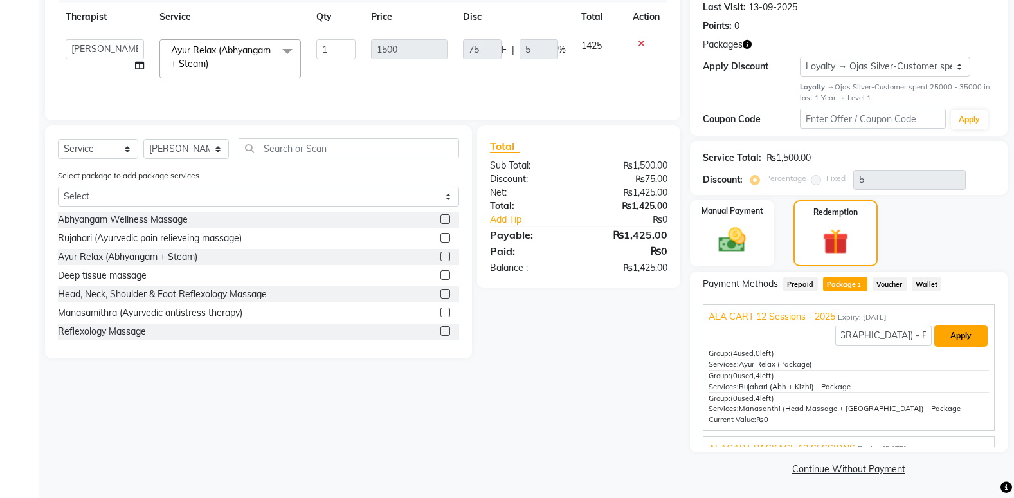
click at [956, 336] on button "Apply" at bounding box center [960, 336] width 53 height 22
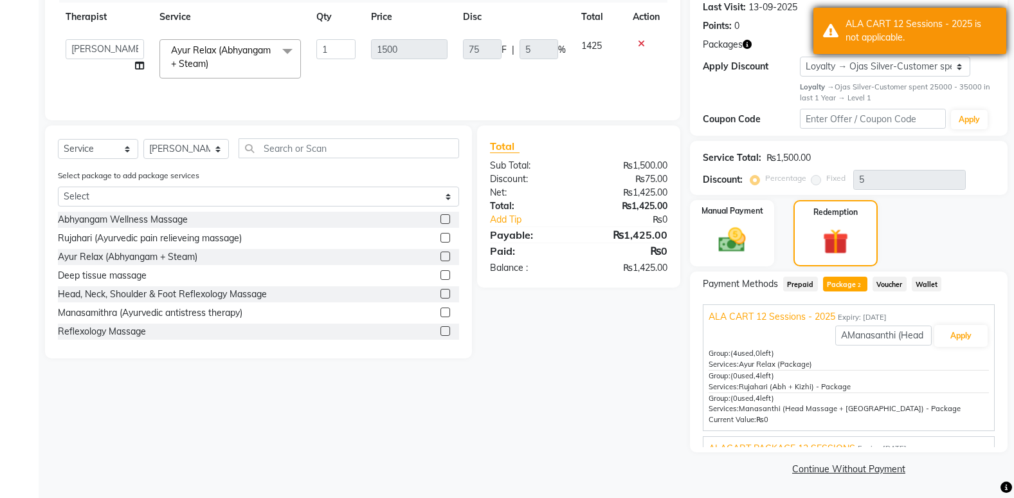
click at [912, 38] on div "ALA CART 12 Sessions - 2025 is not applicable." at bounding box center [920, 30] width 151 height 27
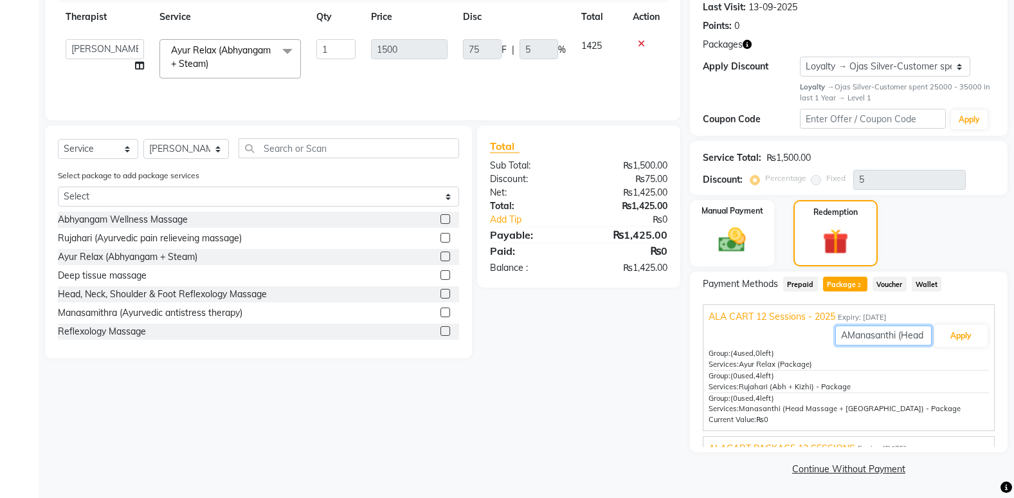
click at [912, 337] on input "AManasanthi (Head Massage + [GEOGRAPHIC_DATA]) - PackageLA CART 12 Sessions - 2…" at bounding box center [883, 335] width 96 height 20
click at [912, 337] on input "Massage + [PERSON_NAME]) - PackageLA CART 12 Sessions - 2025" at bounding box center [883, 335] width 96 height 20
drag, startPoint x: 921, startPoint y: 333, endPoint x: 916, endPoint y: 339, distance: 7.7
click at [919, 337] on input "dhara) - PackageLA CART 12 Sessions - 2025" at bounding box center [883, 335] width 96 height 20
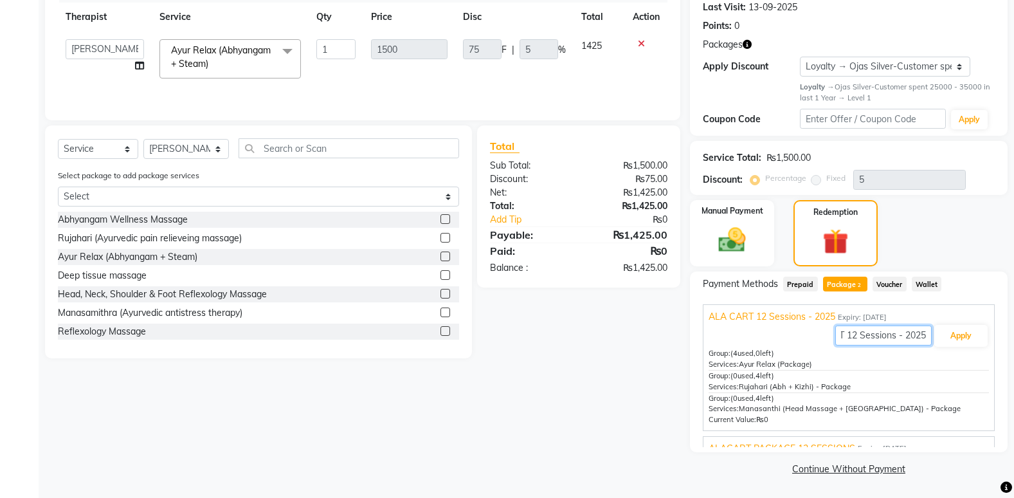
drag, startPoint x: 915, startPoint y: 339, endPoint x: 923, endPoint y: 339, distance: 8.4
click at [923, 339] on div "dhara) - PackageLA CART 12 Sessions - 2025 Apply" at bounding box center [848, 335] width 280 height 24
type input "d"
drag, startPoint x: 743, startPoint y: 364, endPoint x: 820, endPoint y: 362, distance: 76.5
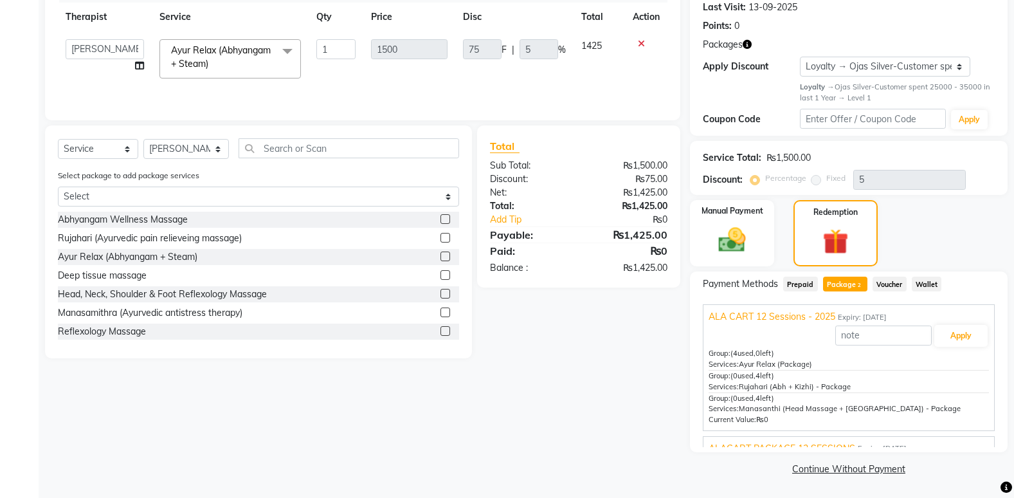
click at [820, 362] on div "Services: Ayur Relax (Package)" at bounding box center [848, 364] width 280 height 11
drag, startPoint x: 820, startPoint y: 362, endPoint x: 771, endPoint y: 357, distance: 49.1
click at [774, 357] on span "(4 used, 0 left)" at bounding box center [752, 352] width 44 height 9
drag, startPoint x: 737, startPoint y: 364, endPoint x: 824, endPoint y: 363, distance: 86.8
click at [824, 363] on div "Services: Ayur Relax (Package)" at bounding box center [848, 364] width 280 height 11
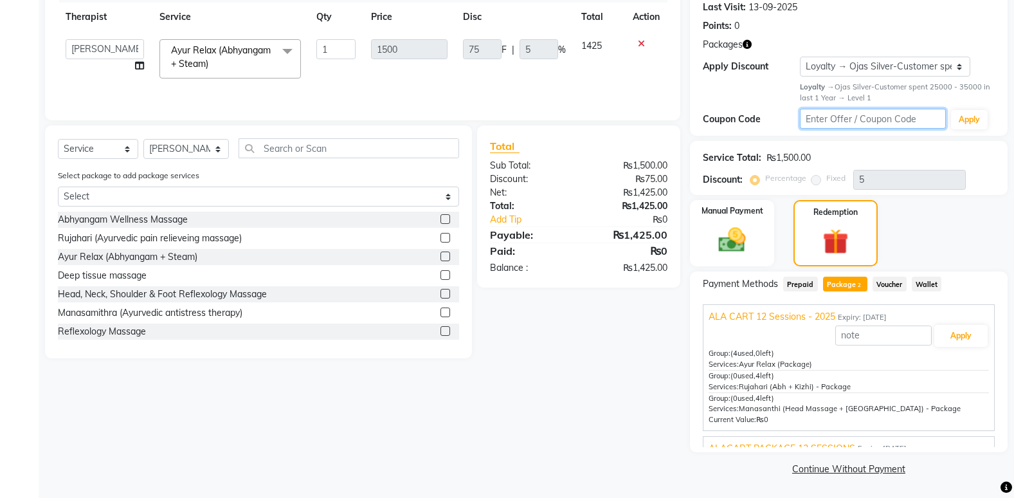
drag, startPoint x: 824, startPoint y: 363, endPoint x: 874, endPoint y: 120, distance: 248.6
click at [874, 120] on input "text" at bounding box center [873, 119] width 146 height 20
drag, startPoint x: 740, startPoint y: 361, endPoint x: 814, endPoint y: 360, distance: 73.3
click at [814, 360] on div "Services: Ayur Relax (Package)" at bounding box center [848, 364] width 280 height 11
copy span "Ayur Relax (Package)"
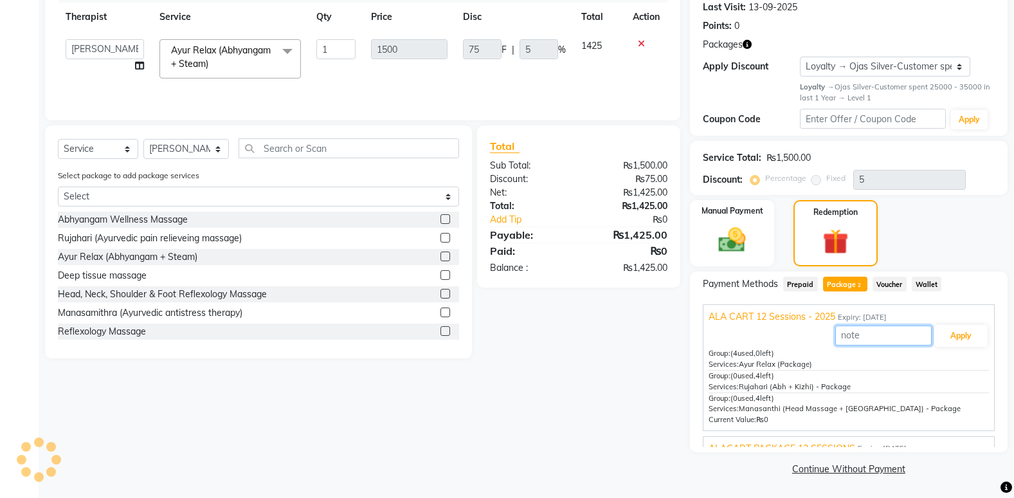
click at [863, 334] on input "text" at bounding box center [883, 335] width 96 height 20
paste input "Ayur Relax (Package)"
type input "Ayur Relax (Package)"
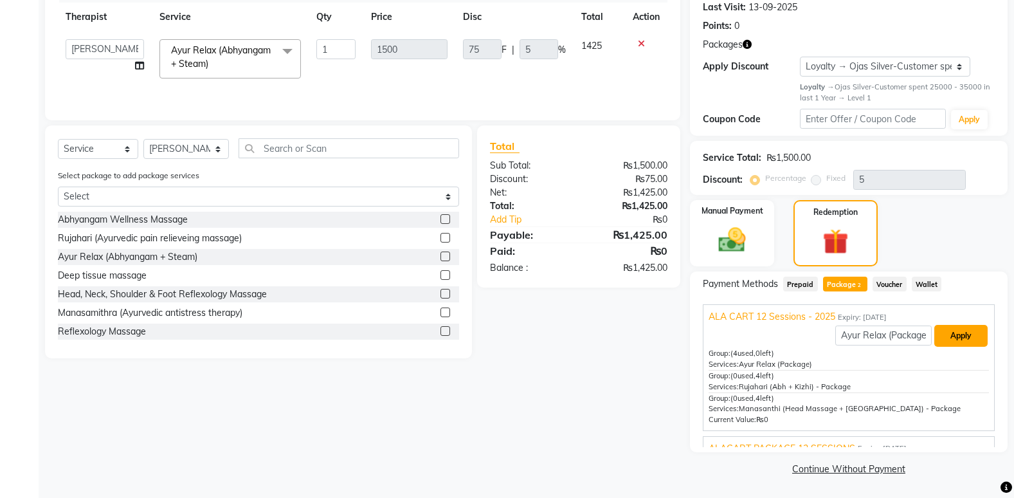
click at [946, 328] on button "Apply" at bounding box center [960, 336] width 53 height 22
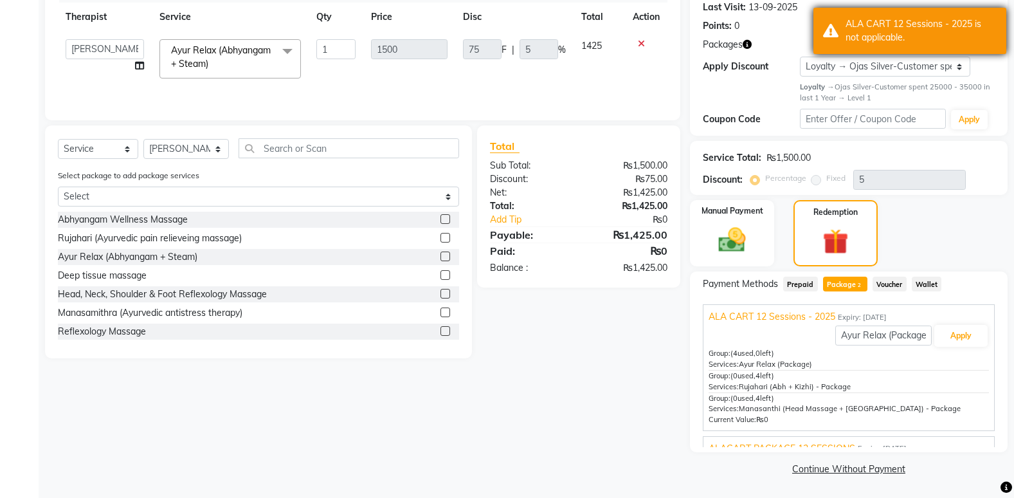
click at [904, 33] on div "ALA CART 12 Sessions - 2025 is not applicable." at bounding box center [920, 30] width 151 height 27
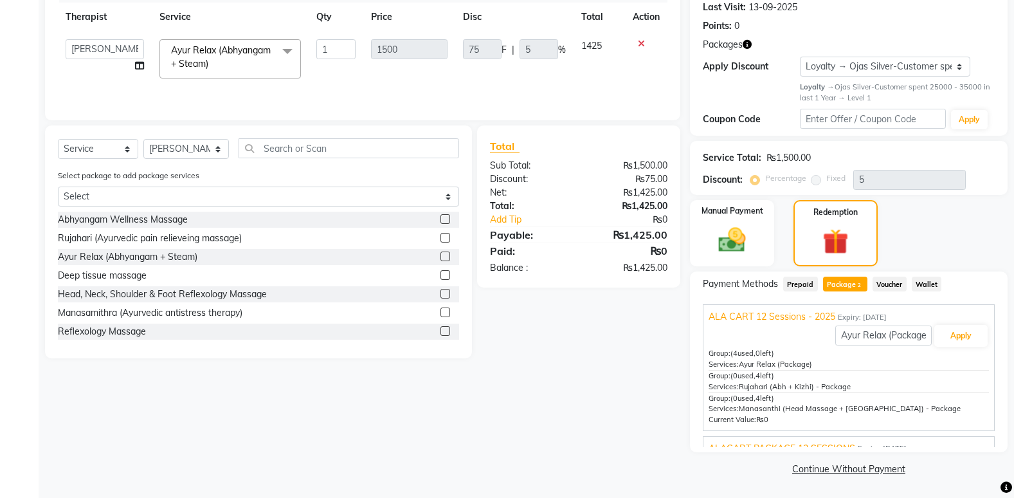
click at [643, 42] on icon at bounding box center [641, 43] width 7 height 9
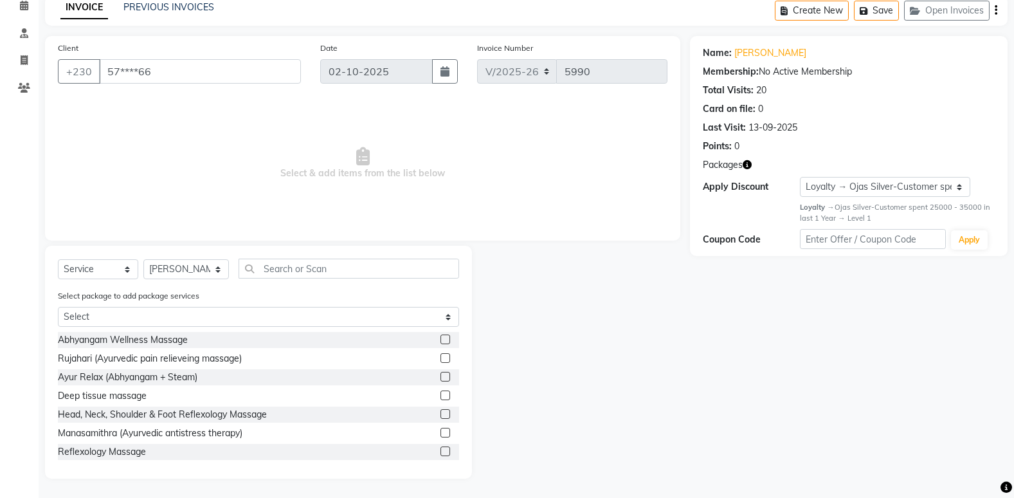
scroll to position [60, 0]
click at [220, 295] on div "Select package to add package services Select ALA CART 12 Sessions - 2025 ALACA…" at bounding box center [258, 310] width 420 height 43
click at [32, 1] on span at bounding box center [24, 6] width 22 height 15
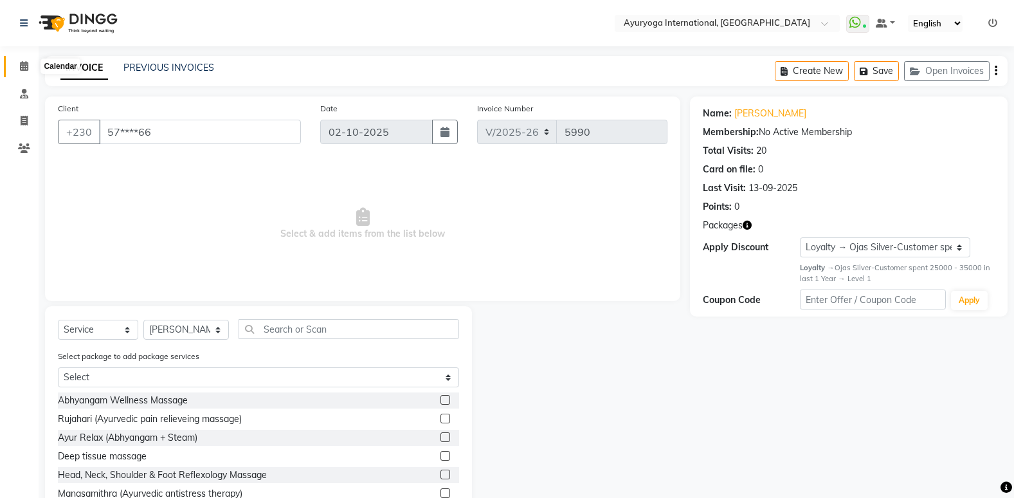
click at [22, 66] on icon at bounding box center [24, 66] width 8 height 10
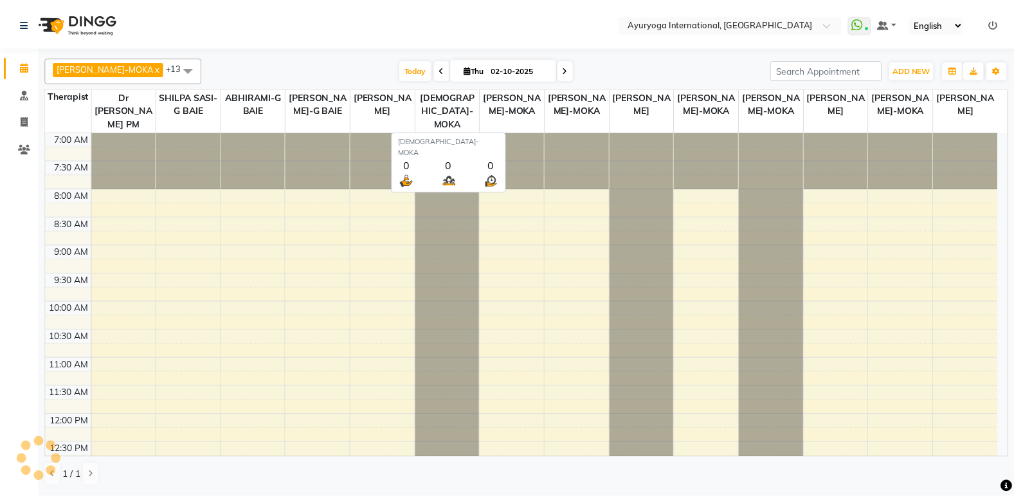
scroll to position [442, 0]
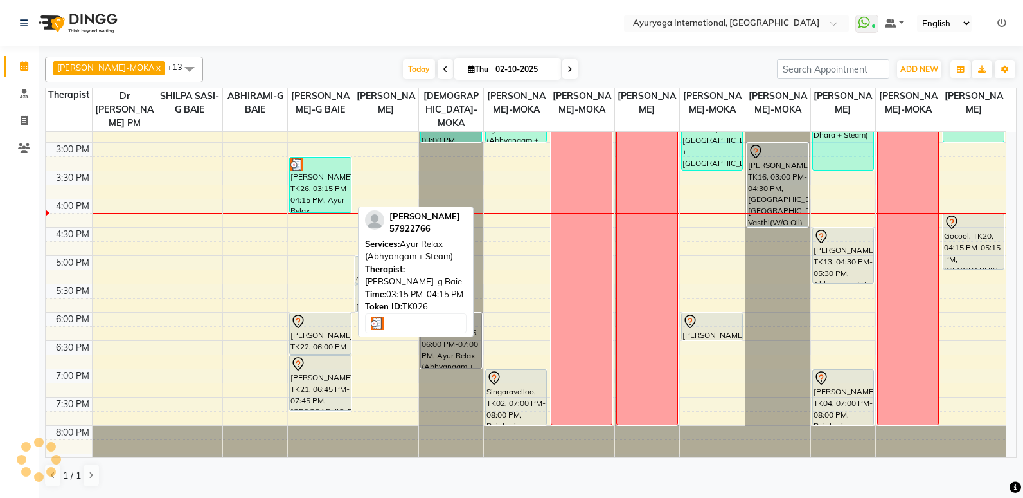
click at [325, 192] on div "[PERSON_NAME], TK26, 03:15 PM-04:15 PM, Ayur Relax (Abhyangam + Steam)" at bounding box center [320, 184] width 60 height 55
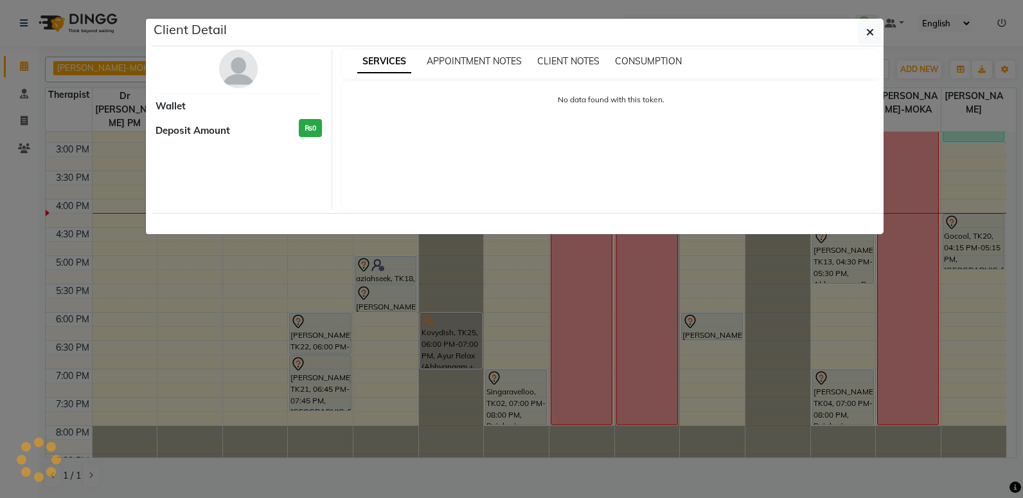
select select "3"
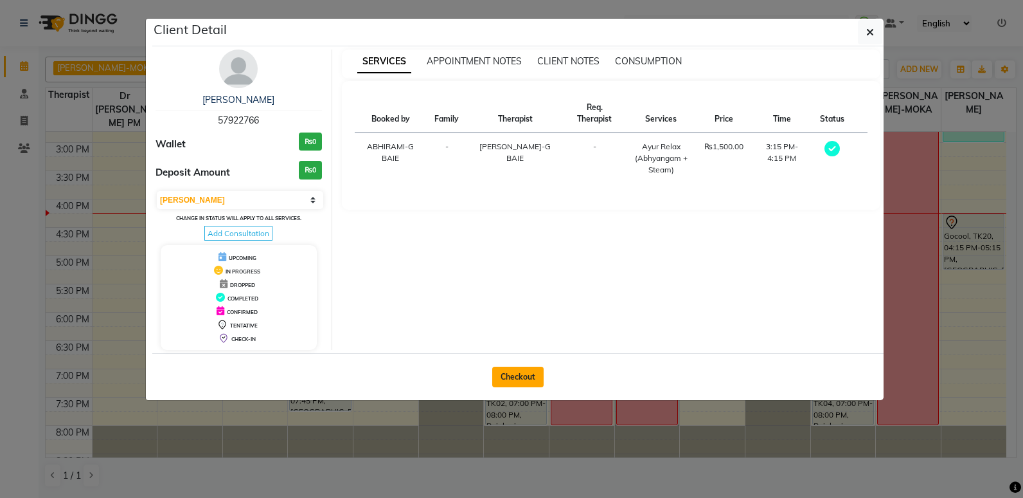
click at [511, 372] on button "Checkout" at bounding box center [517, 376] width 51 height 21
select select "service"
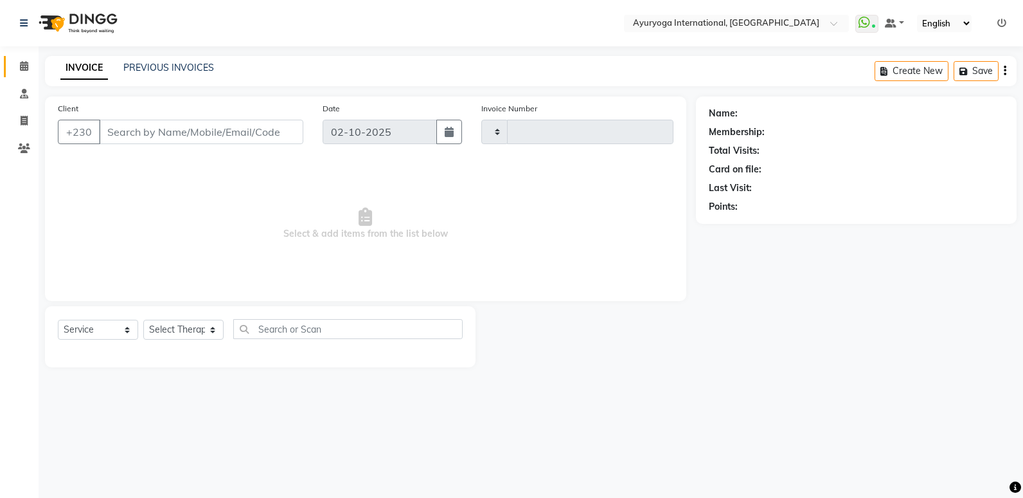
type input "5990"
select select "730"
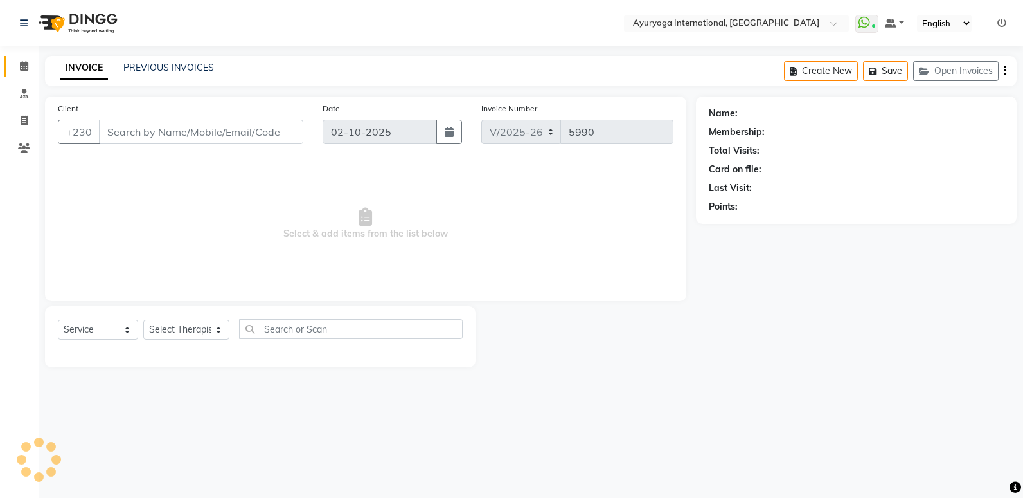
type input "57****66"
select select "50740"
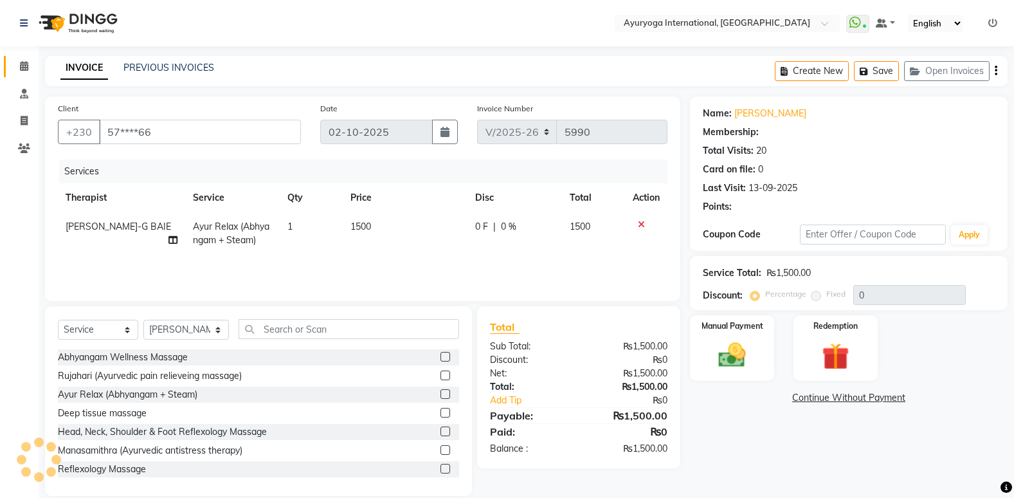
type input "5"
select select "1: Object"
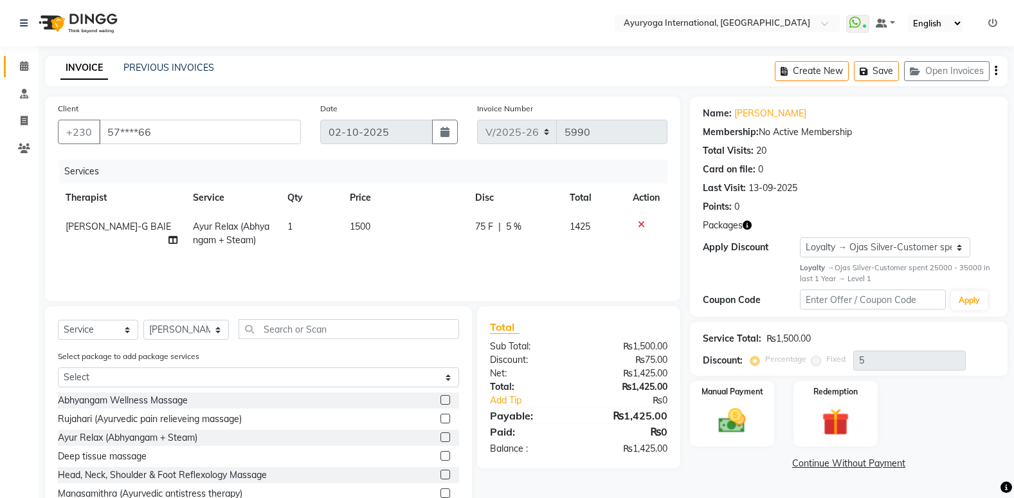
scroll to position [60, 0]
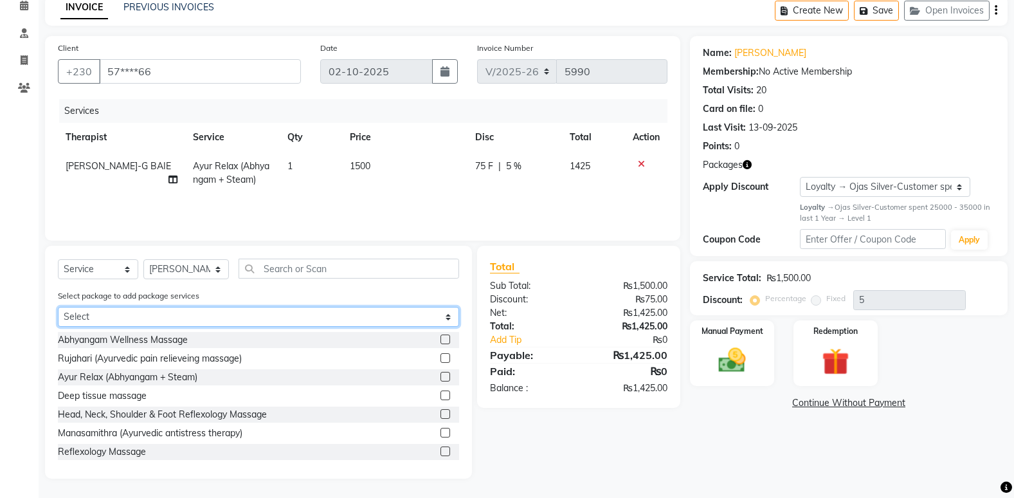
click at [400, 321] on select "Select ALA CART 12 Sessions - 2025 ALACART PACKAGE 13 SESSIONS" at bounding box center [258, 317] width 401 height 20
select select "1: Object"
click at [58, 327] on select "Select ALA CART 12 Sessions - 2025 ALACART PACKAGE 13 SESSIONS" at bounding box center [258, 317] width 401 height 20
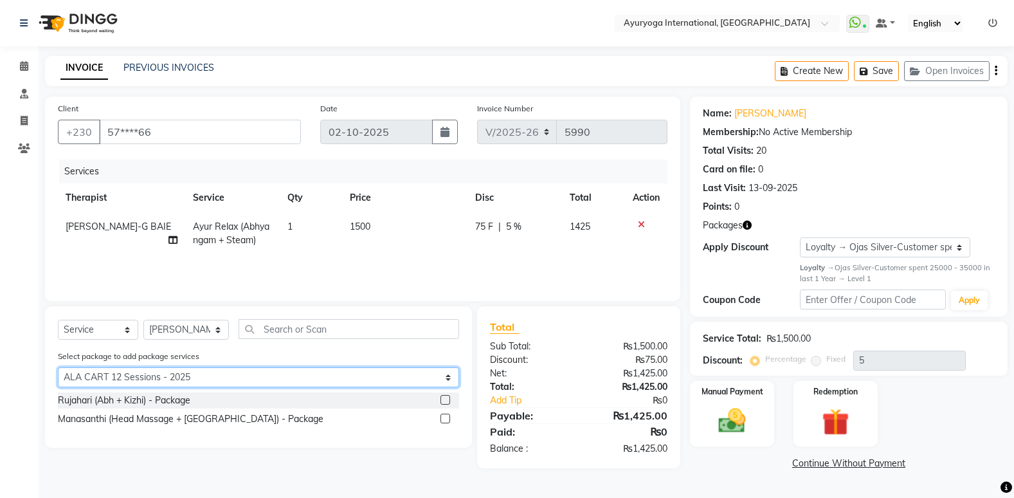
scroll to position [0, 0]
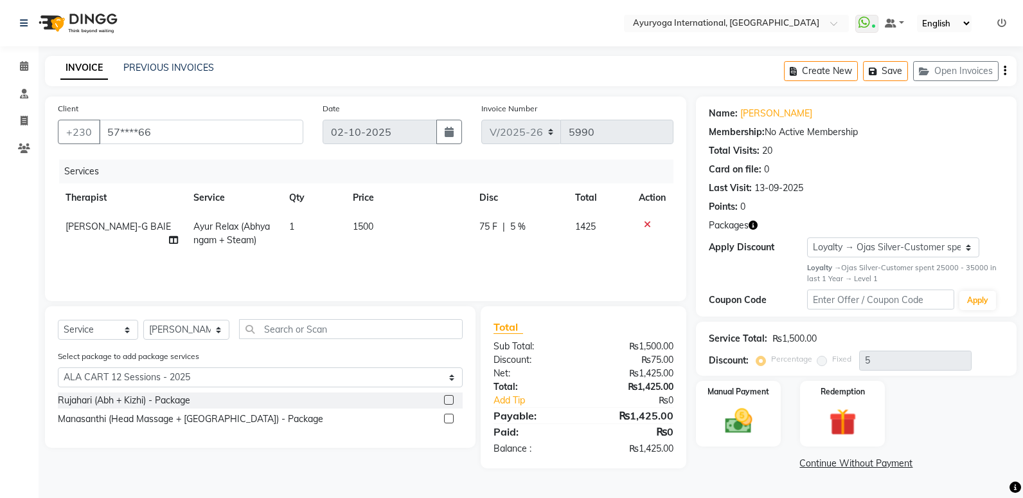
click at [376, 409] on div "Rujahari (Abh + Kizhi) - Package Manasanthi (Head Massage + Ksheeradhara) - Pac…" at bounding box center [260, 410] width 405 height 37
click at [449, 418] on label at bounding box center [449, 418] width 10 height 10
click at [449, 418] on input "checkbox" at bounding box center [448, 419] width 8 height 8
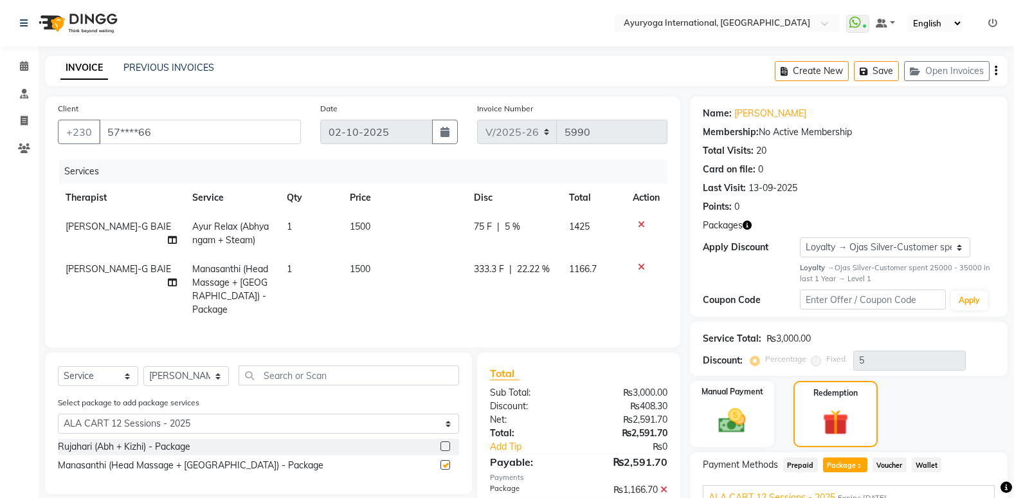
checkbox input "false"
click at [642, 228] on icon at bounding box center [641, 224] width 7 height 9
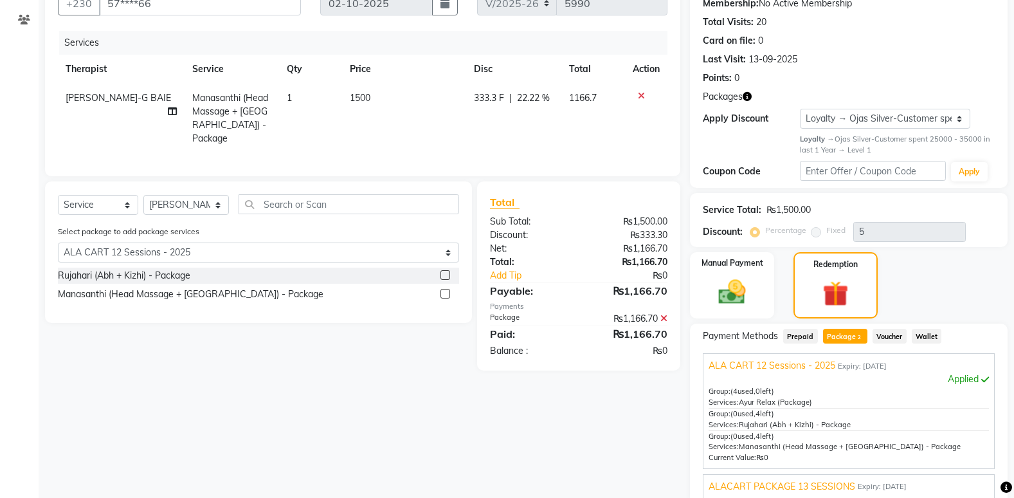
scroll to position [253, 0]
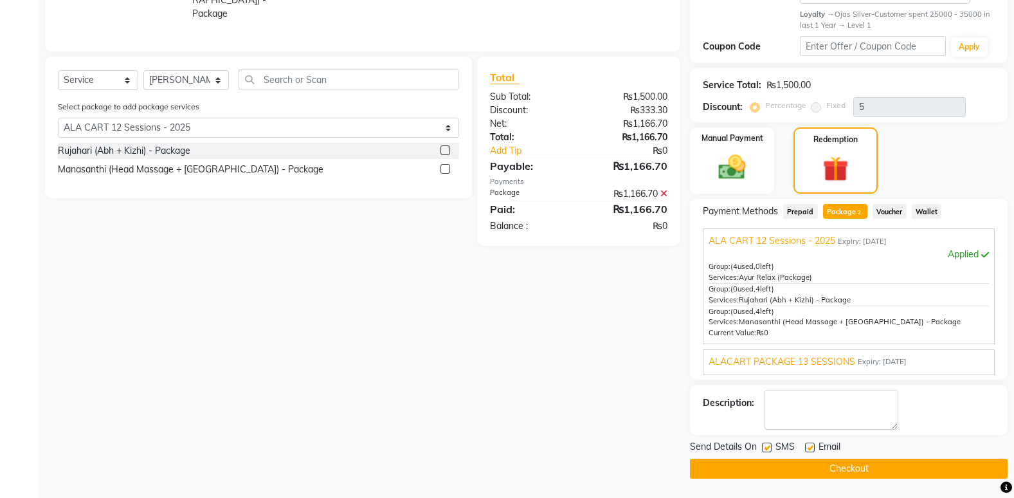
click at [882, 471] on button "Checkout" at bounding box center [849, 468] width 318 height 20
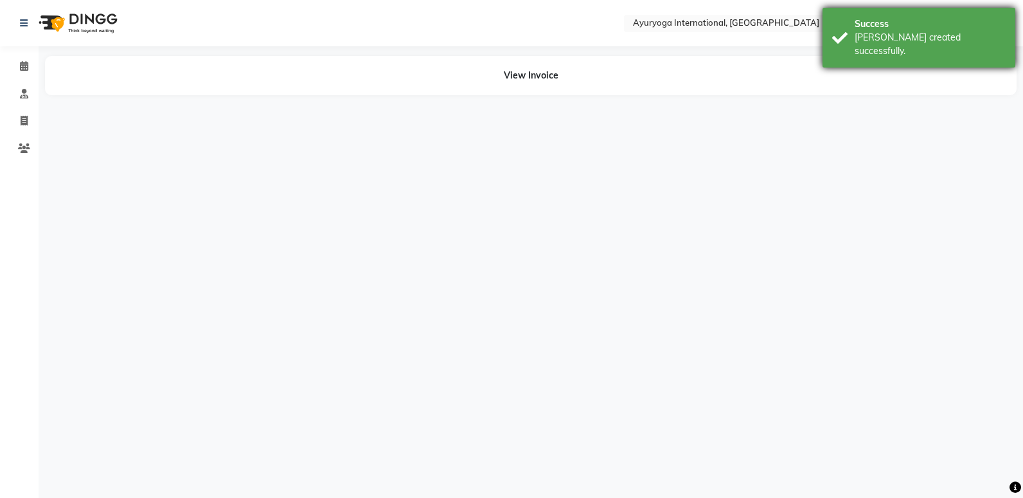
click at [872, 19] on div "Success" at bounding box center [930, 23] width 151 height 13
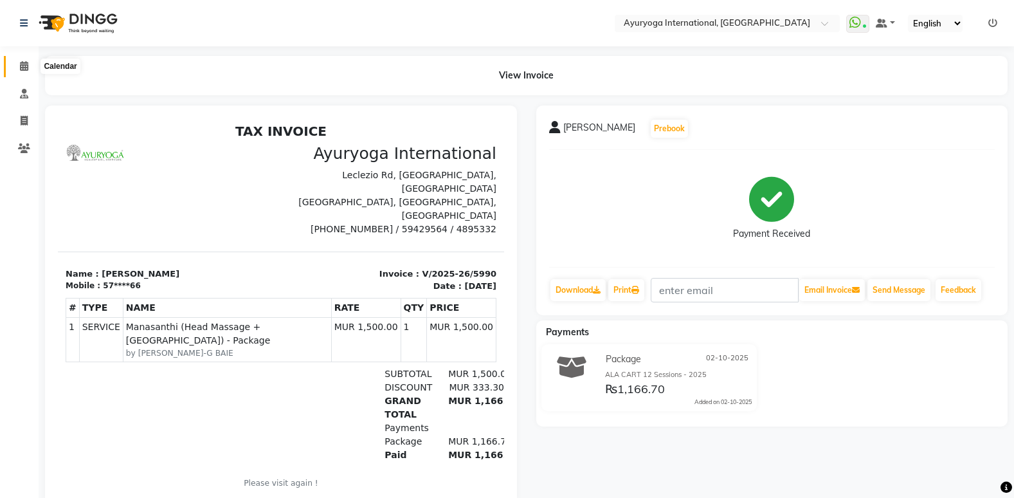
click at [25, 72] on span at bounding box center [24, 66] width 22 height 15
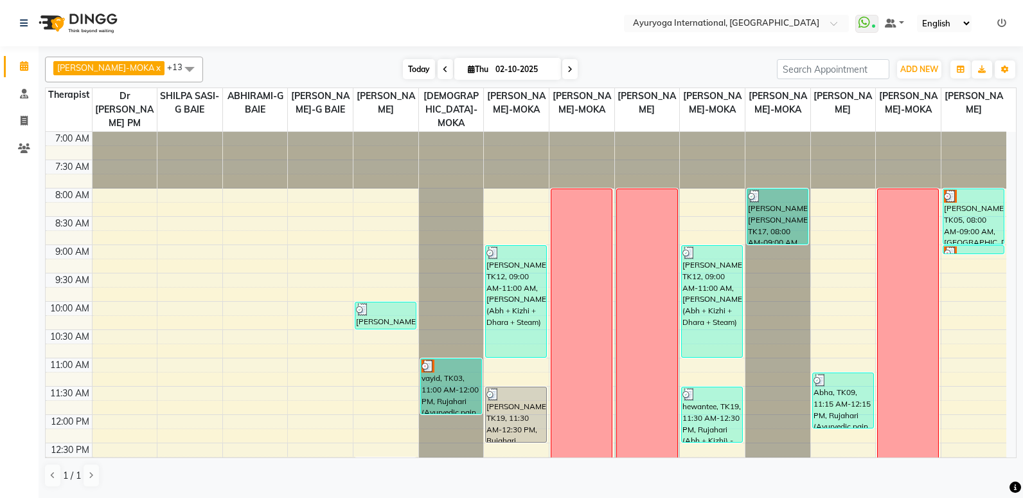
click at [403, 76] on span "Today" at bounding box center [419, 69] width 32 height 20
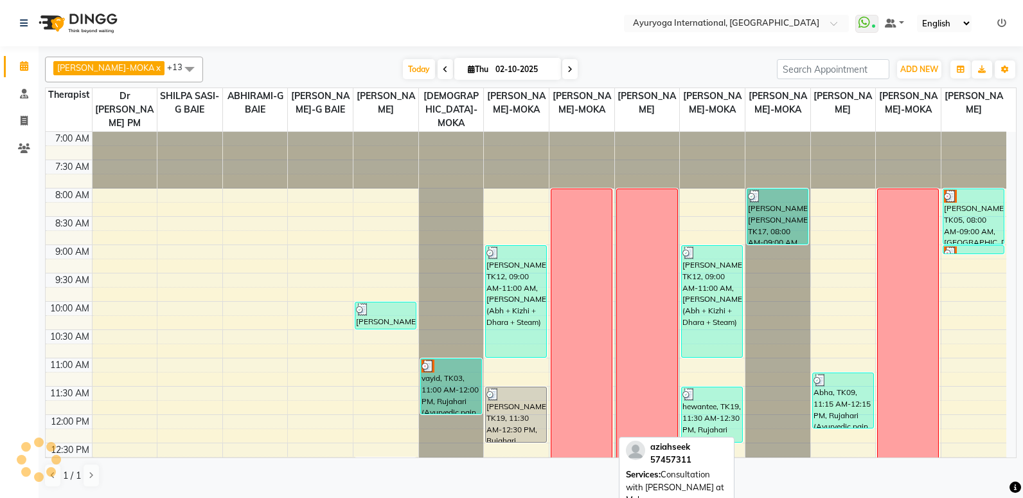
scroll to position [466, 0]
